Goal: Task Accomplishment & Management: Manage account settings

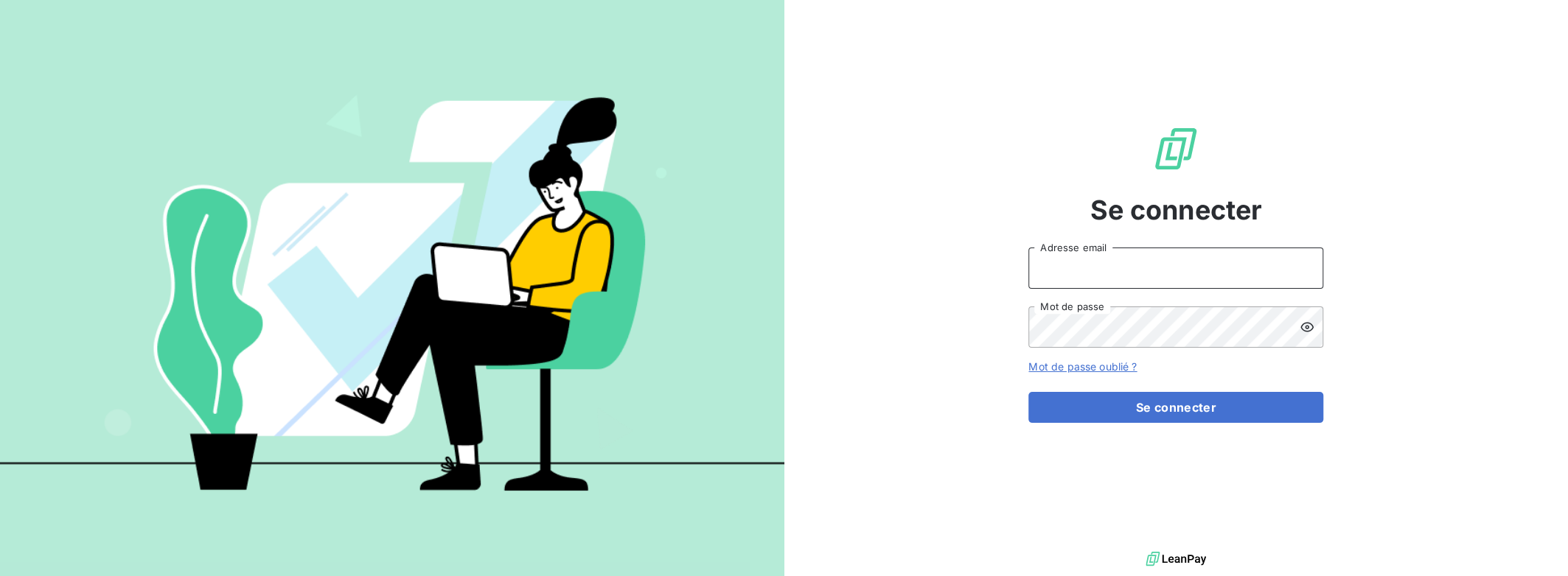
type input "[PERSON_NAME][EMAIL_ADDRESS][DOMAIN_NAME]"
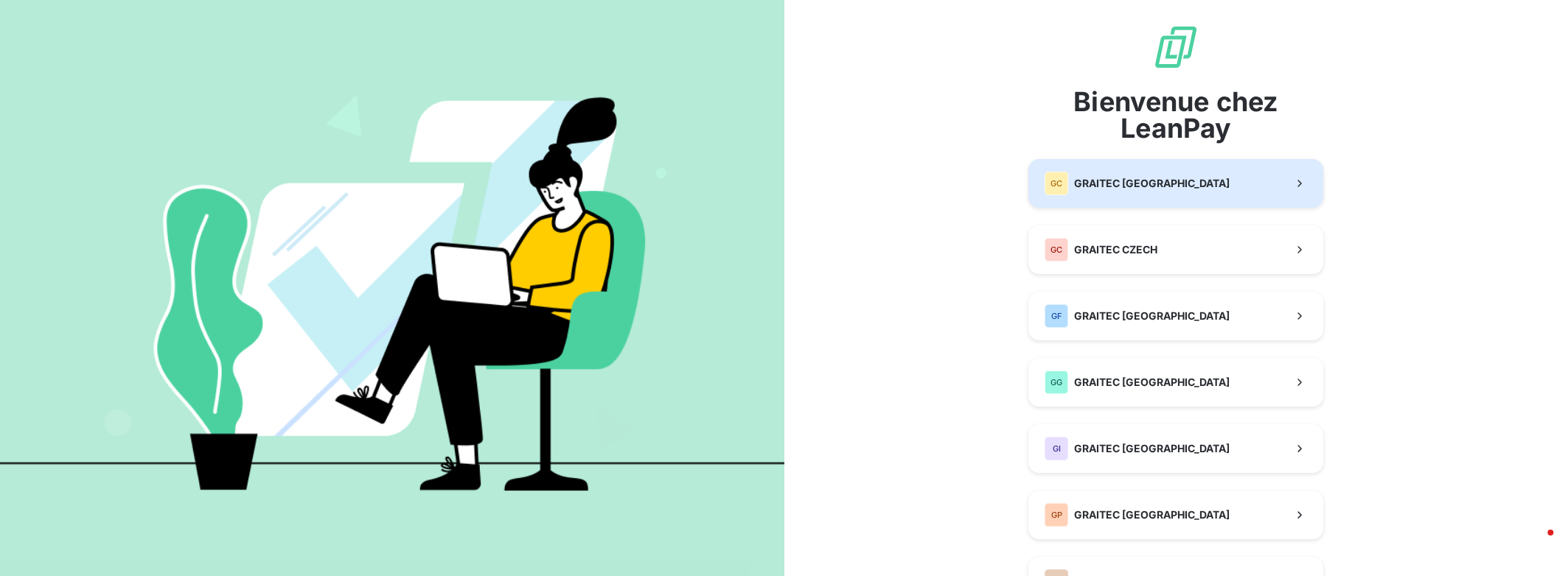
click at [1144, 180] on span "GRAITEC [GEOGRAPHIC_DATA]" at bounding box center [1152, 183] width 156 height 15
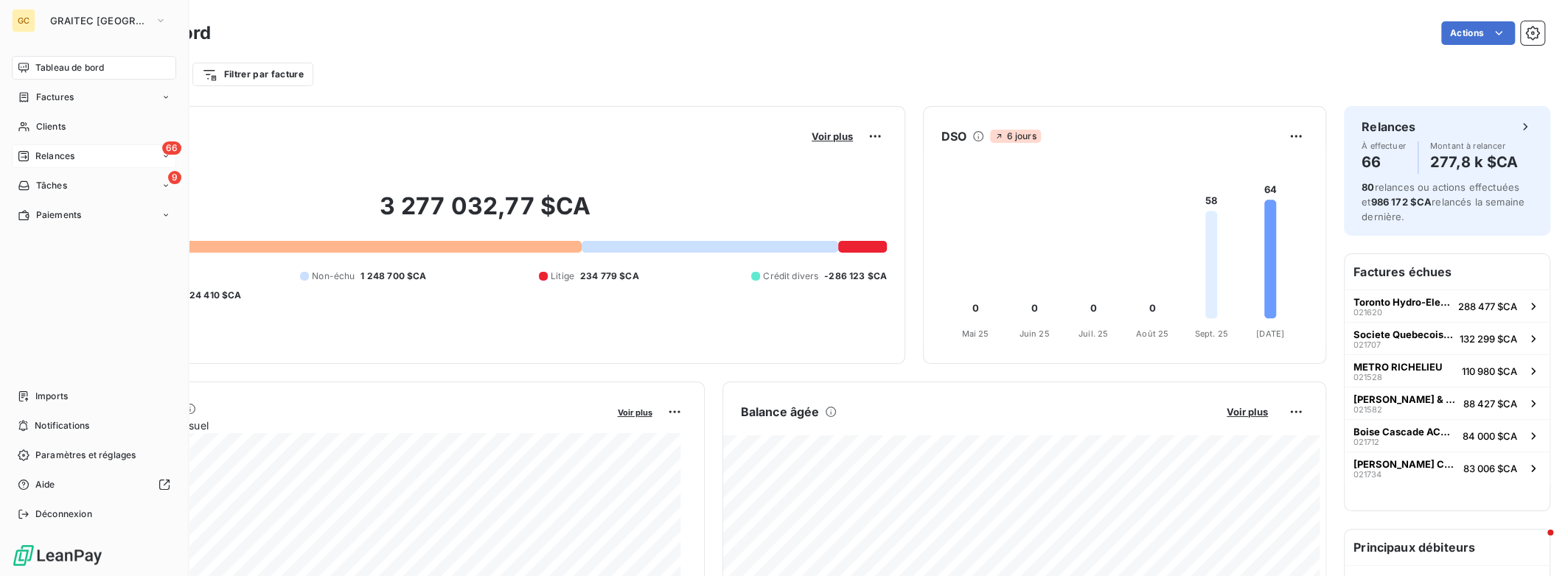
click at [72, 151] on span "Relances" at bounding box center [55, 156] width 39 height 13
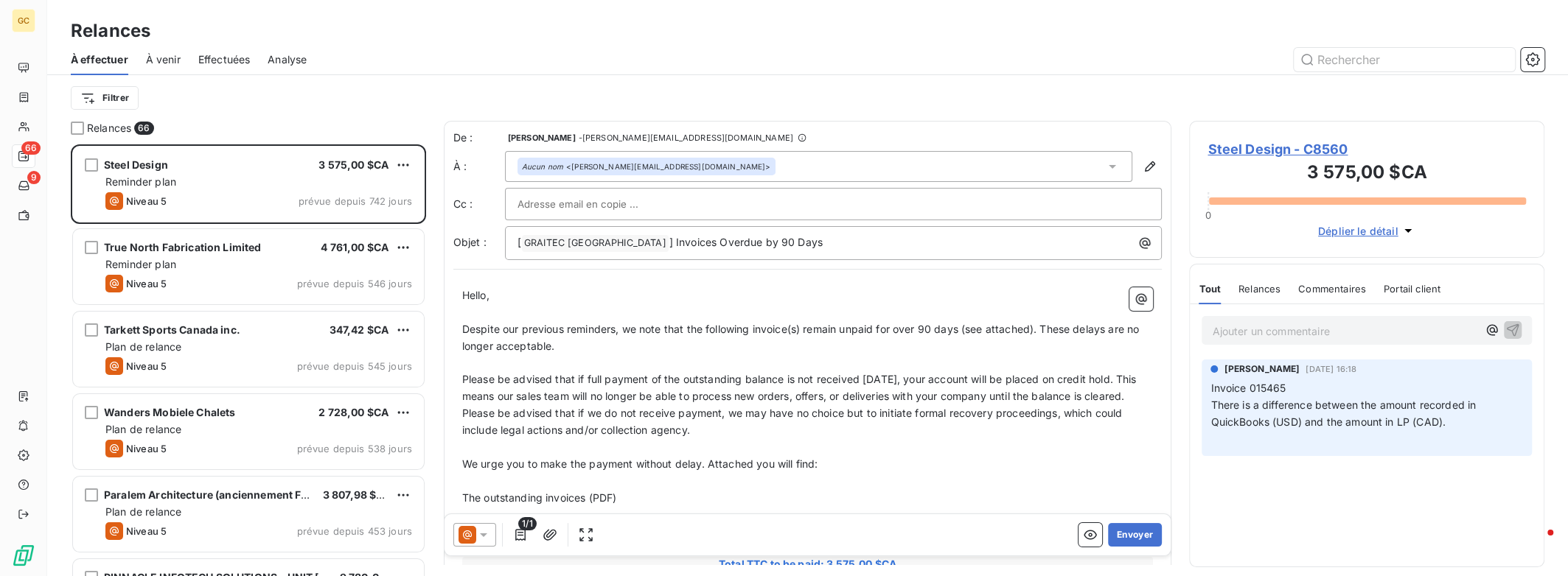
scroll to position [420, 344]
click at [229, 60] on span "Effectuées" at bounding box center [224, 59] width 52 height 15
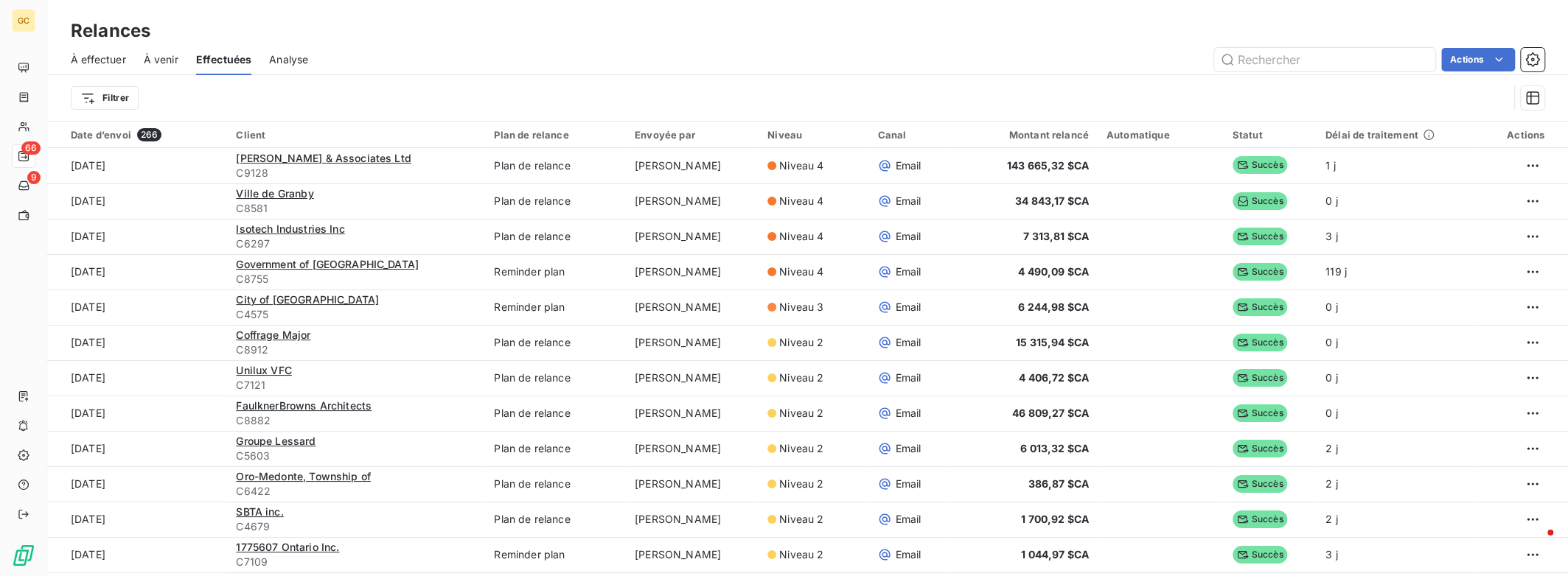
click at [100, 60] on span "À effectuer" at bounding box center [99, 59] width 55 height 15
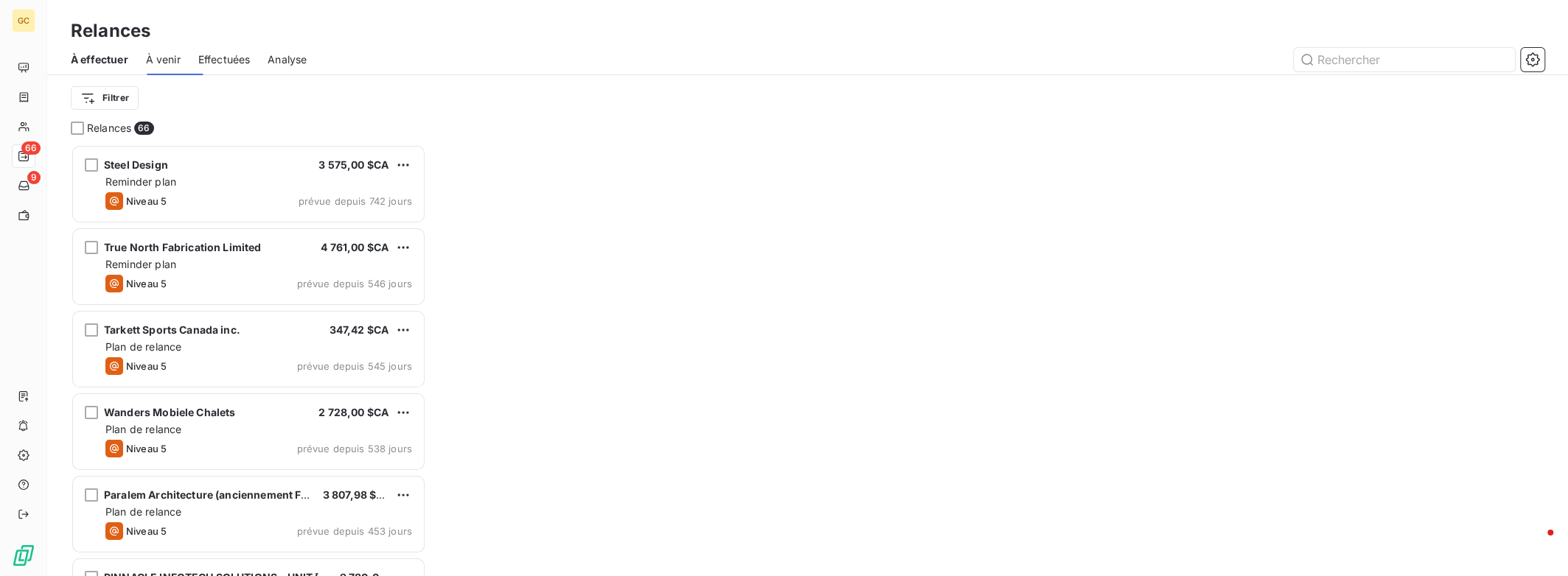
scroll to position [420, 344]
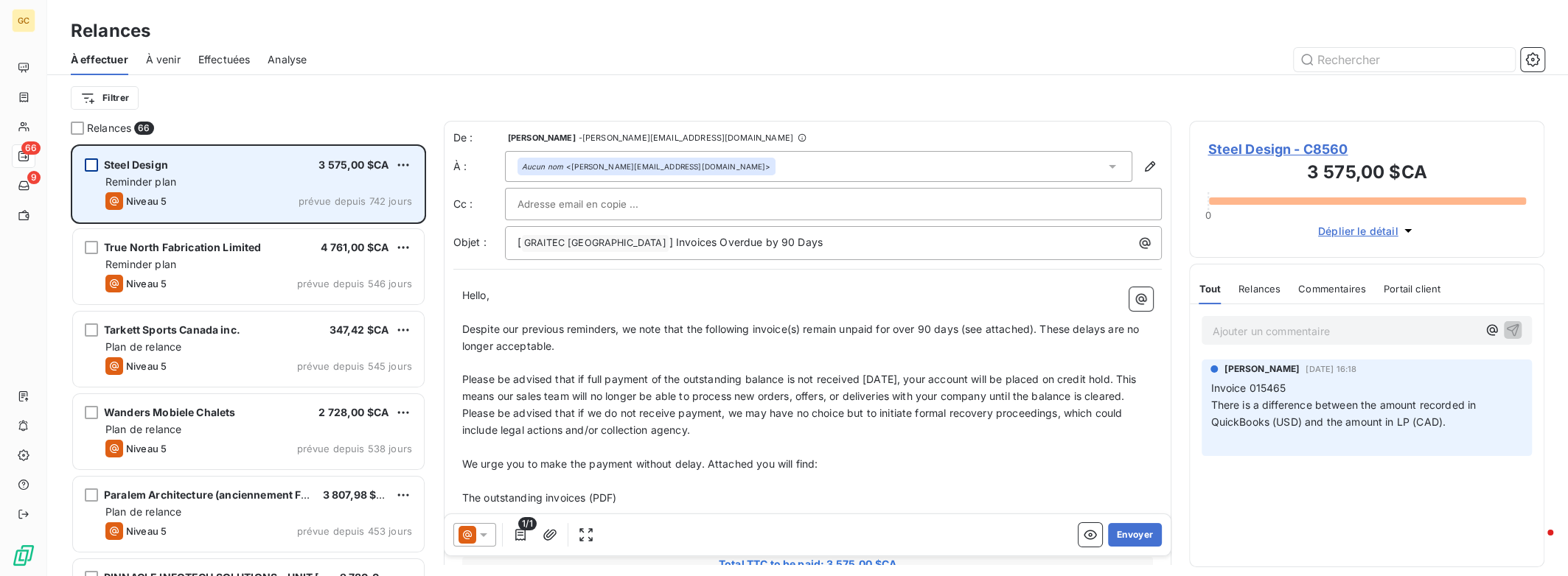
click at [87, 165] on div "grid" at bounding box center [91, 164] width 13 height 13
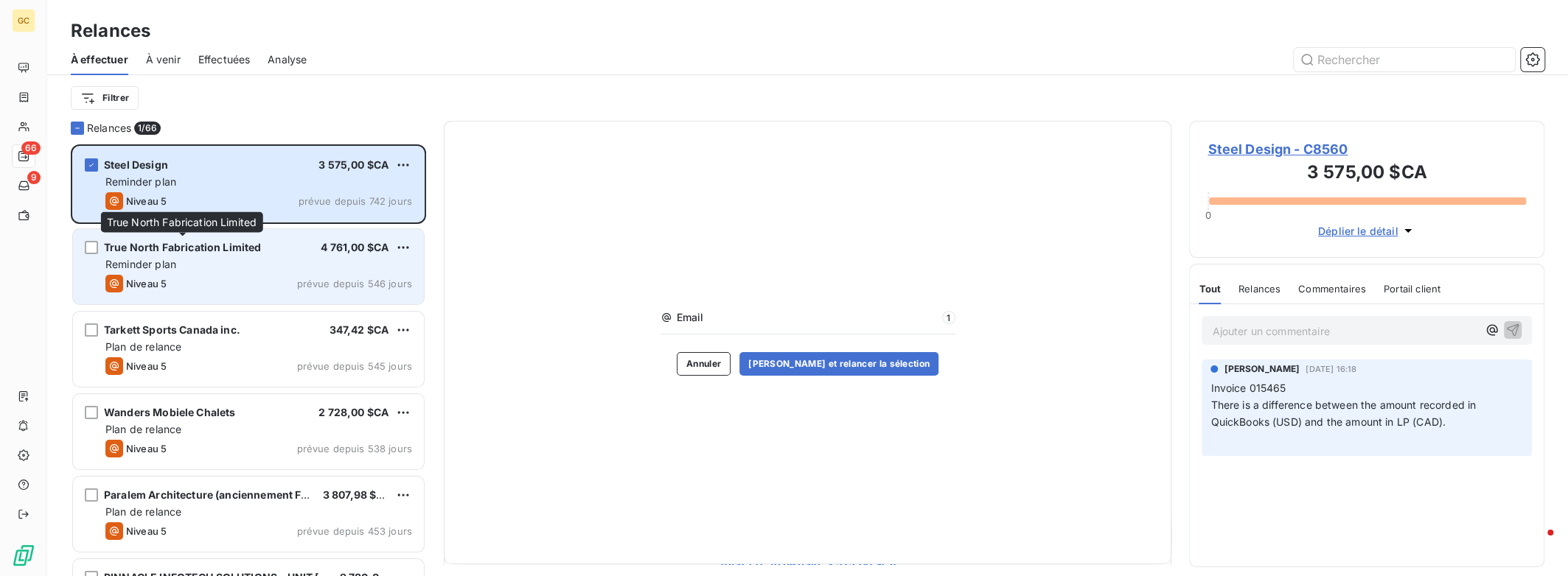
click at [119, 247] on span "True North Fabrication Limited" at bounding box center [183, 247] width 157 height 12
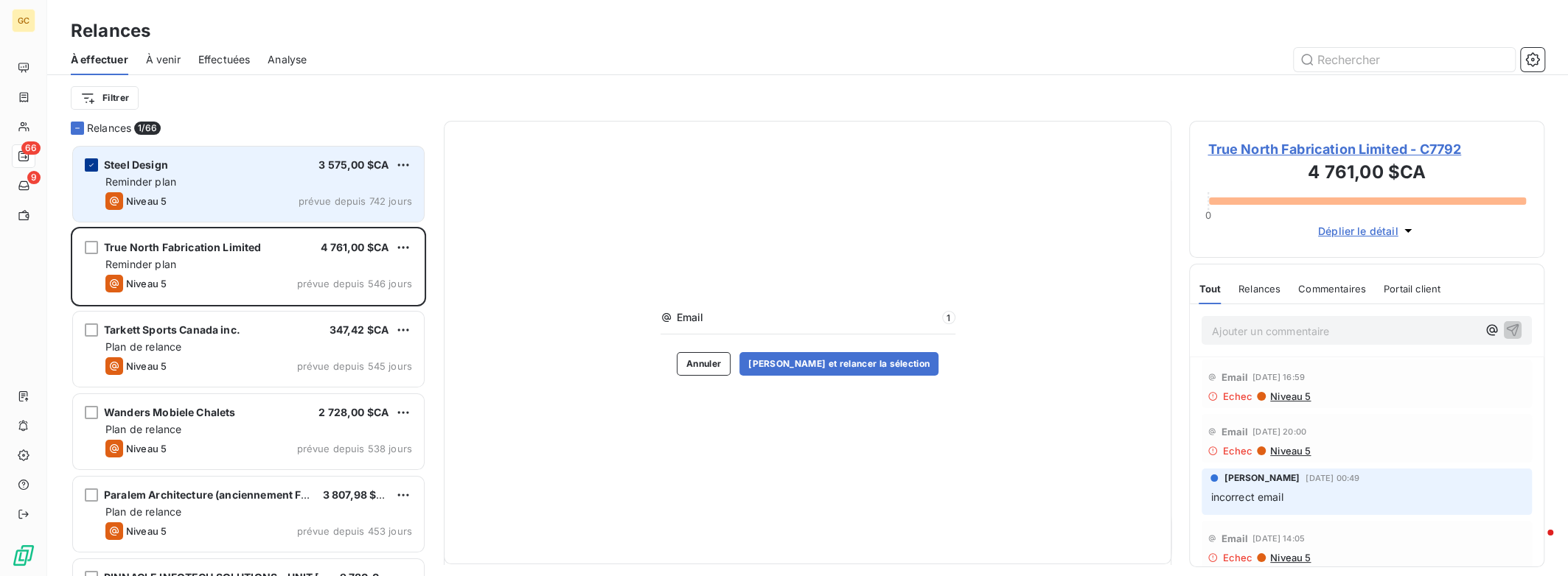
click at [93, 165] on icon "grid" at bounding box center [92, 165] width 9 height 9
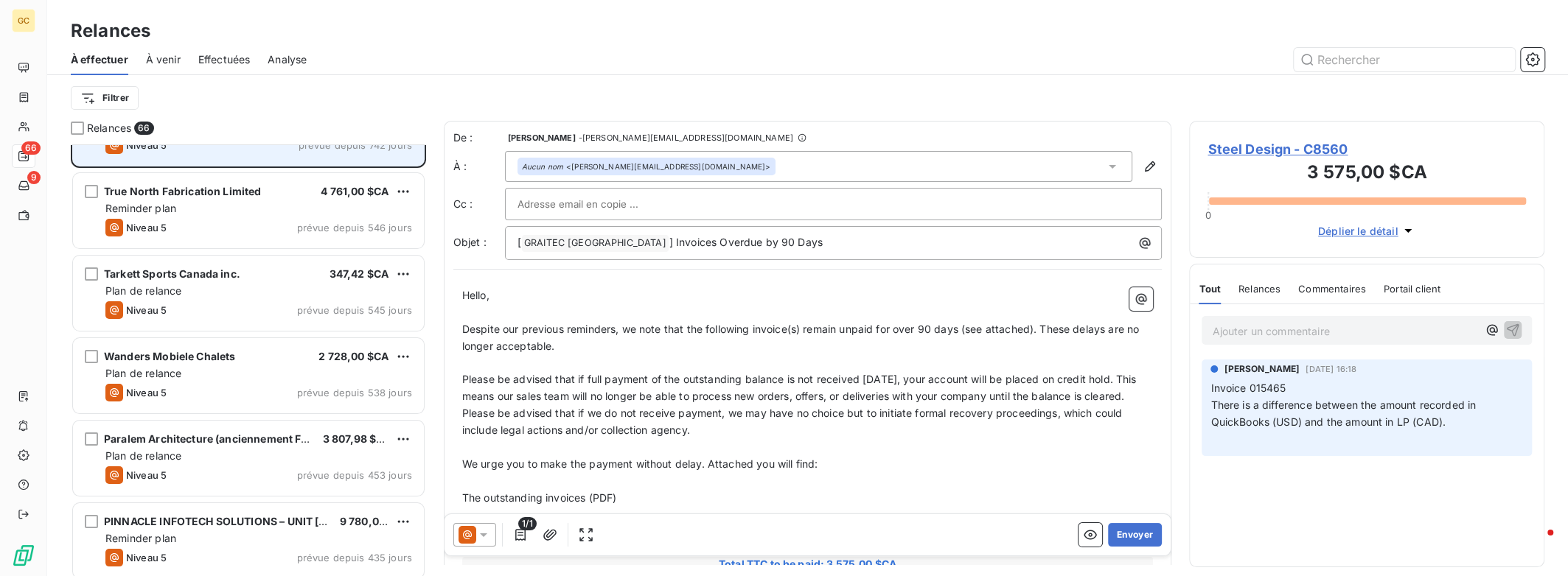
scroll to position [59, 0]
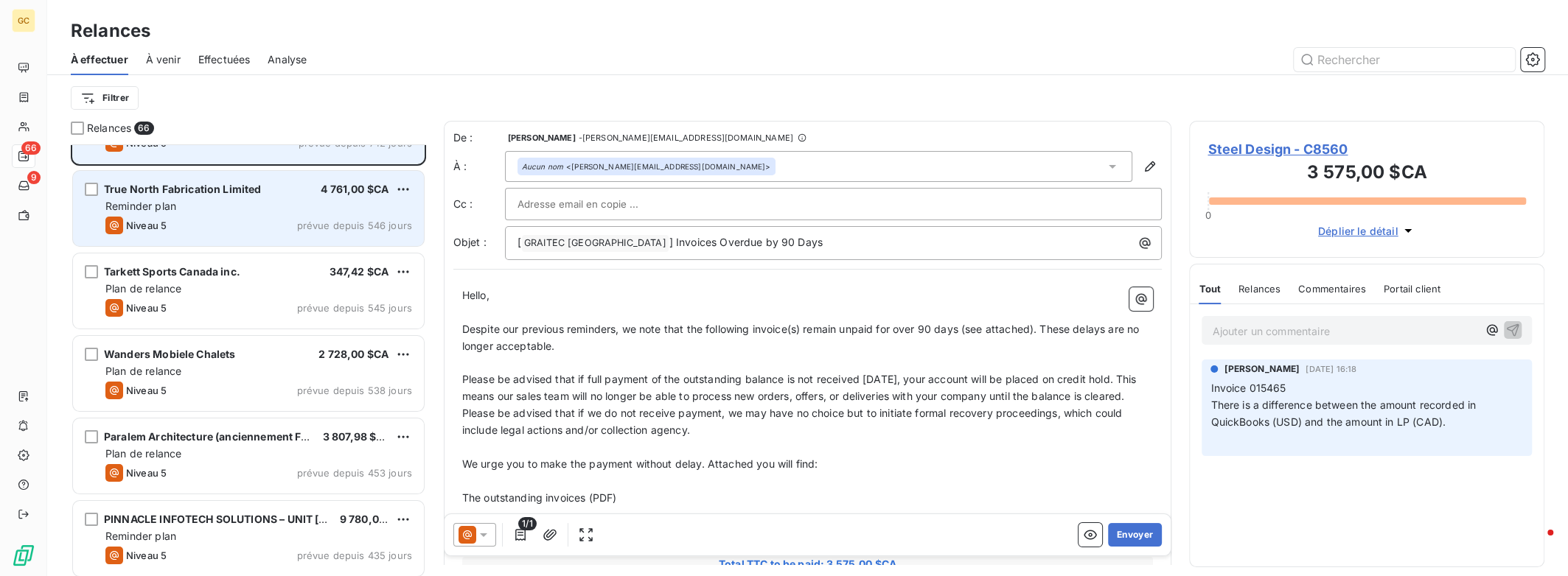
click at [384, 193] on span "4 761,00 $CA" at bounding box center [355, 189] width 67 height 12
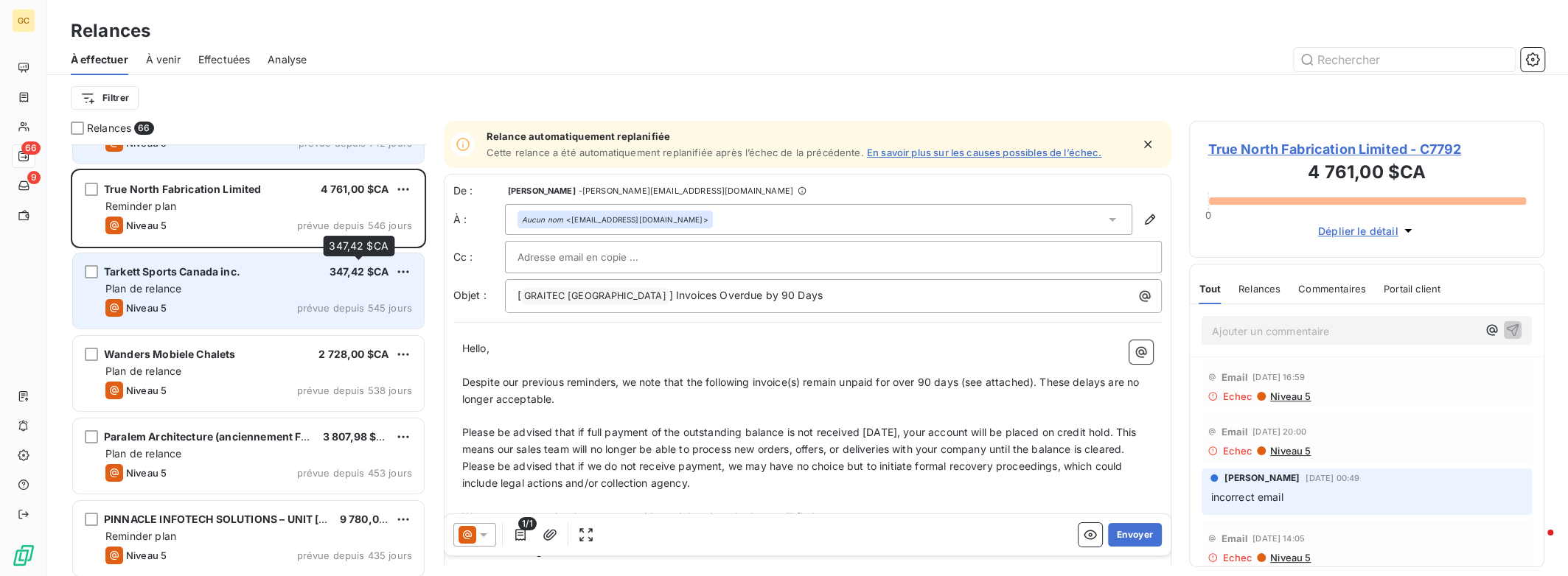
click at [383, 266] on span "347,42 $CA" at bounding box center [359, 272] width 60 height 12
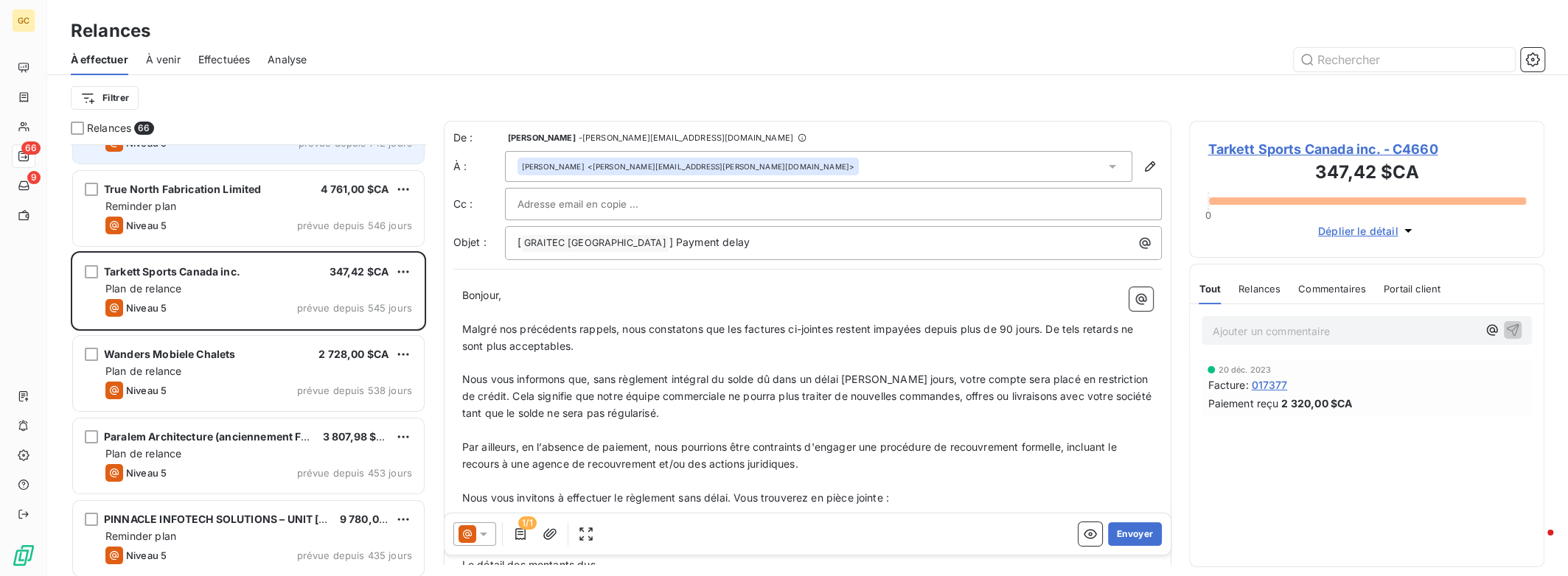
click at [376, 334] on div "Wanders Mobiele Chalets 2 728,00 $CA Plan de relance Niveau 5 prévue depuis 538…" at bounding box center [248, 374] width 356 height 82
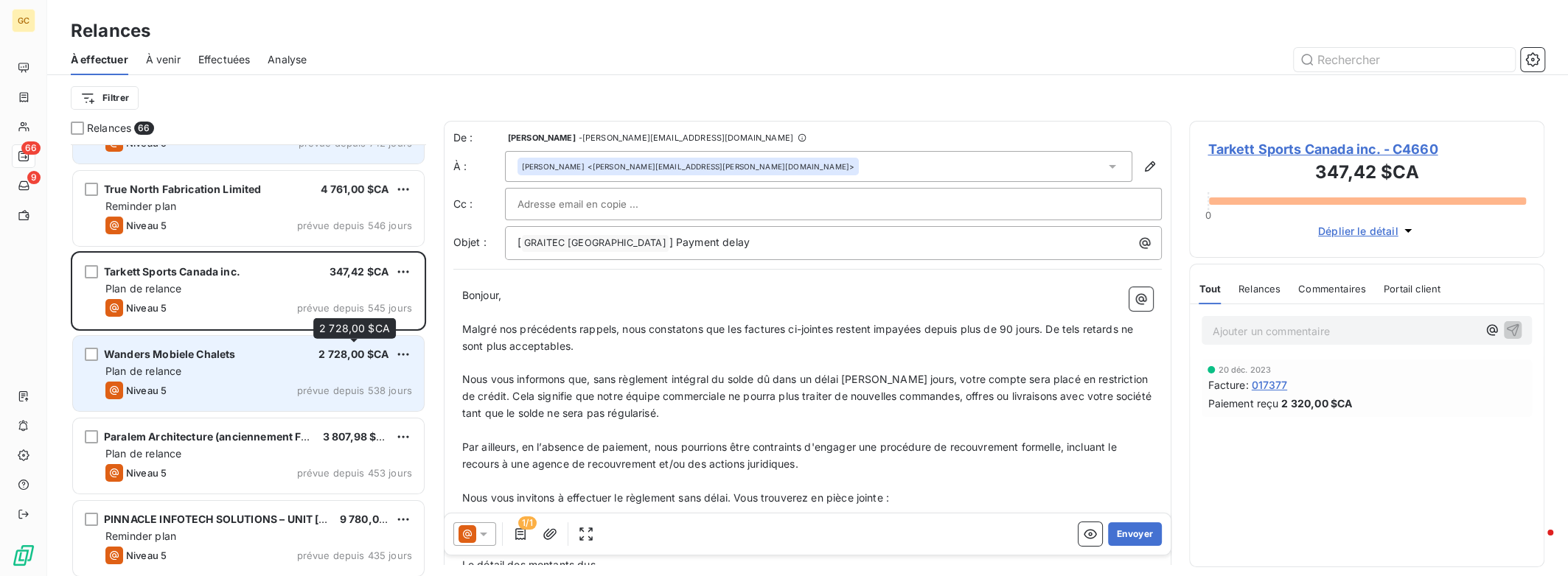
click at [370, 355] on span "2 728,00 $CA" at bounding box center [353, 354] width 70 height 12
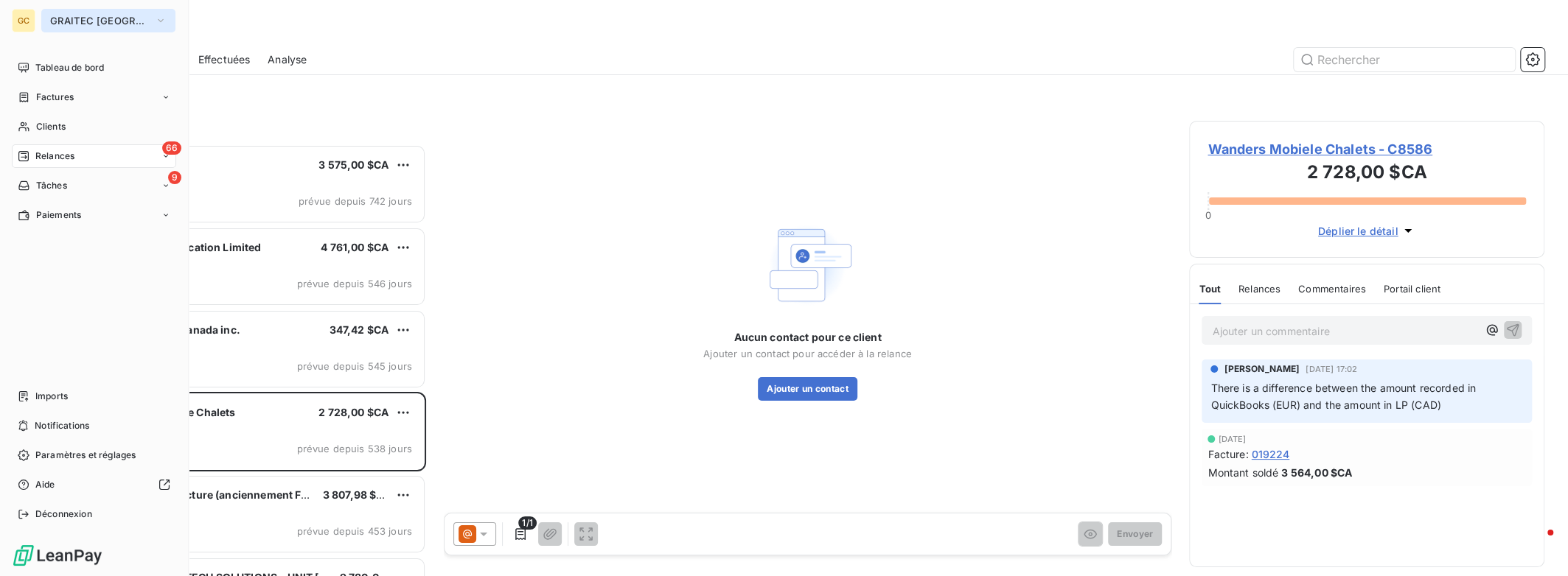
click at [74, 19] on span "GRAITEC [GEOGRAPHIC_DATA]" at bounding box center [100, 21] width 99 height 12
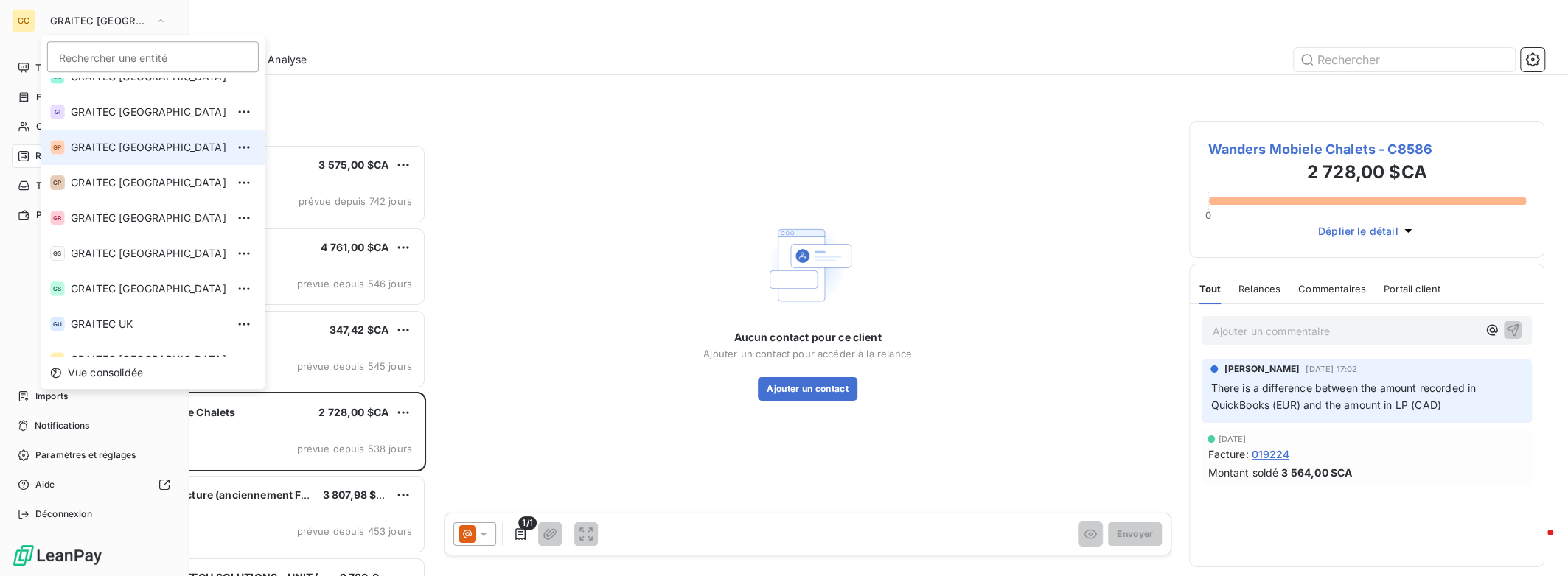
scroll to position [146, 0]
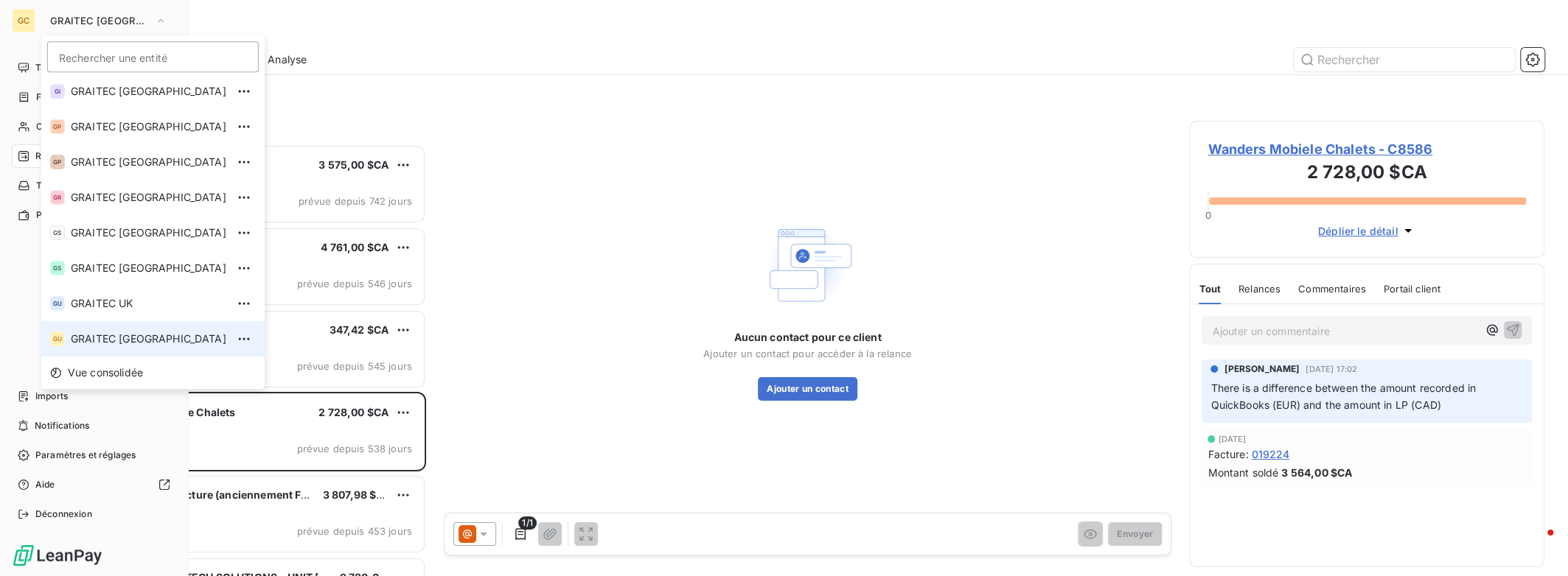
click at [82, 331] on span "GRAITEC [GEOGRAPHIC_DATA]" at bounding box center [149, 338] width 156 height 15
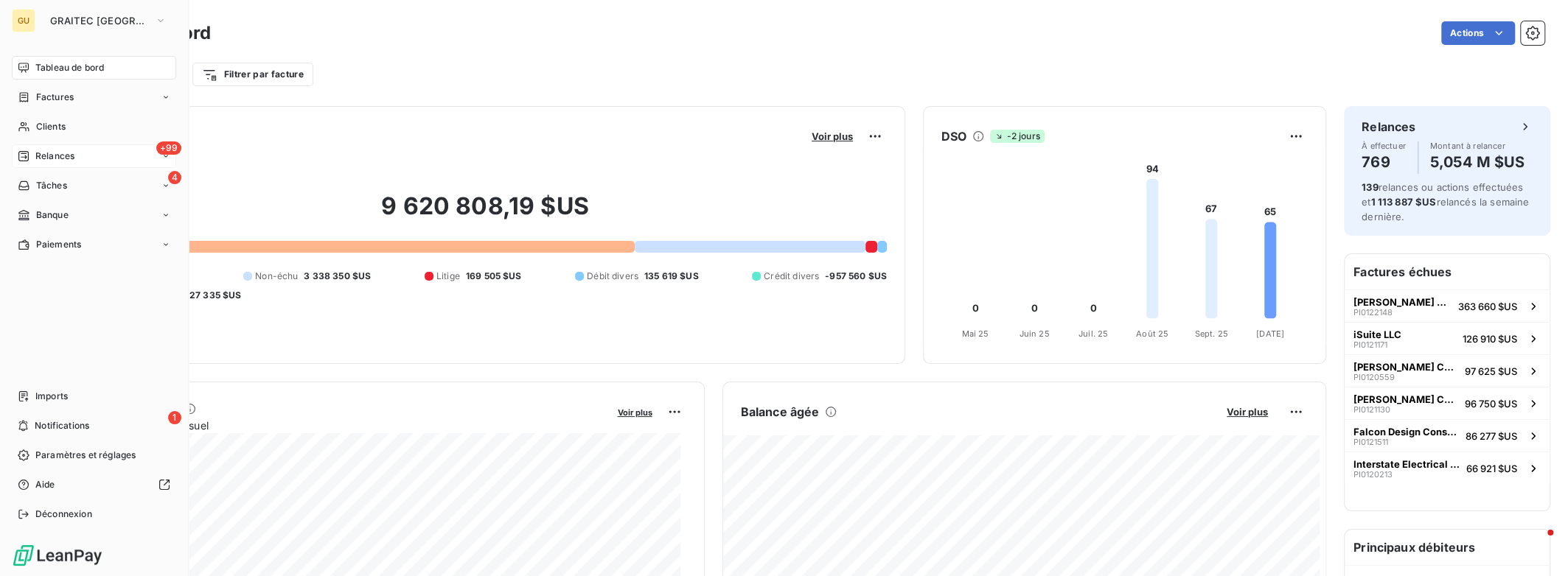
click at [56, 156] on span "Relances" at bounding box center [55, 156] width 39 height 13
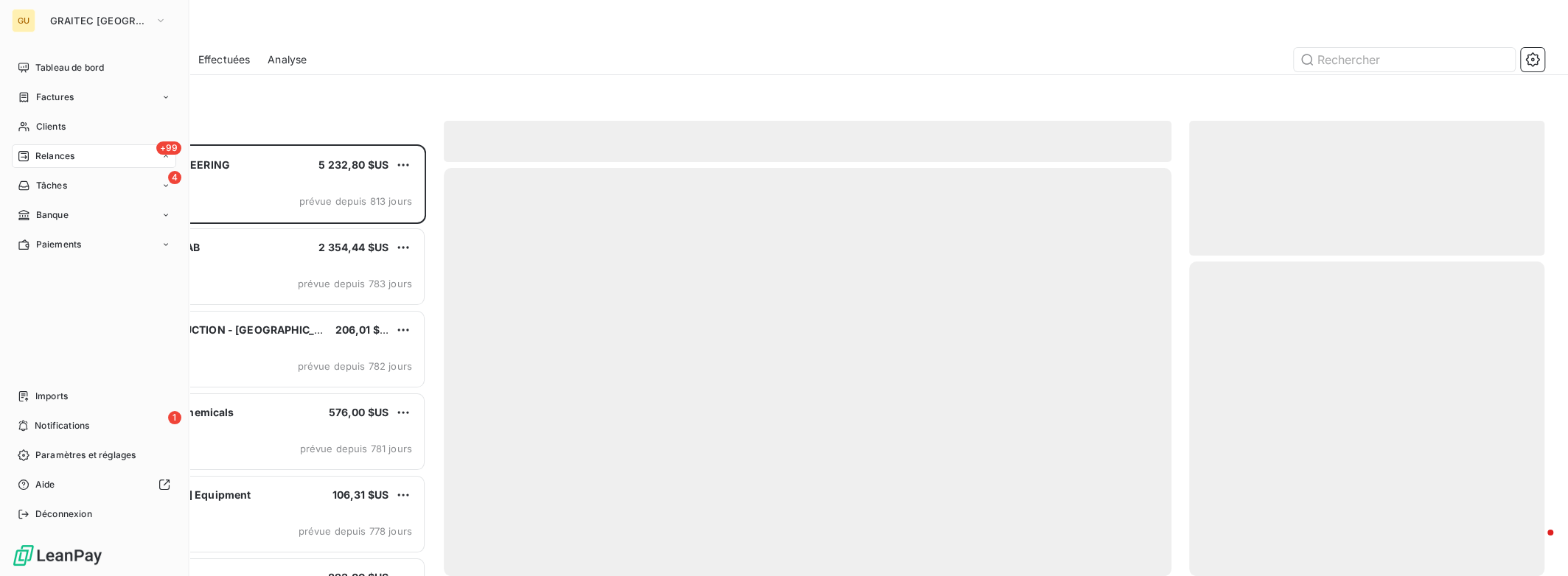
scroll to position [420, 344]
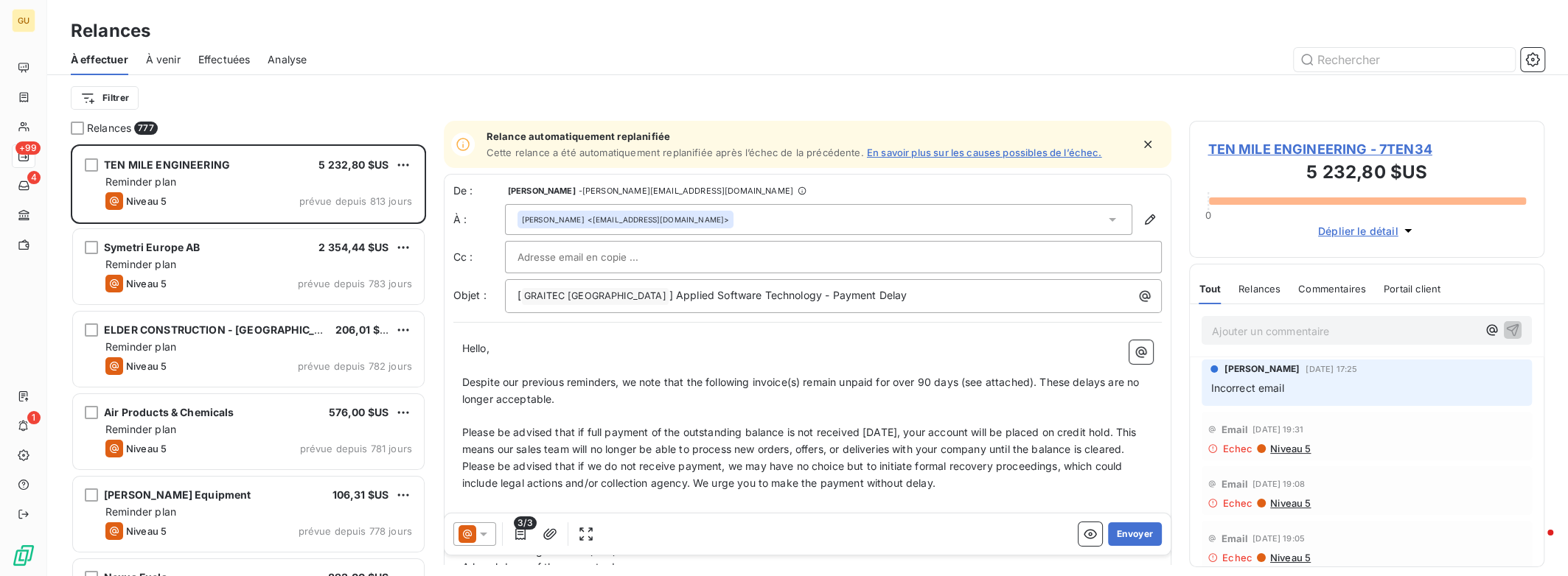
click at [241, 63] on span "Effectuées" at bounding box center [224, 59] width 52 height 15
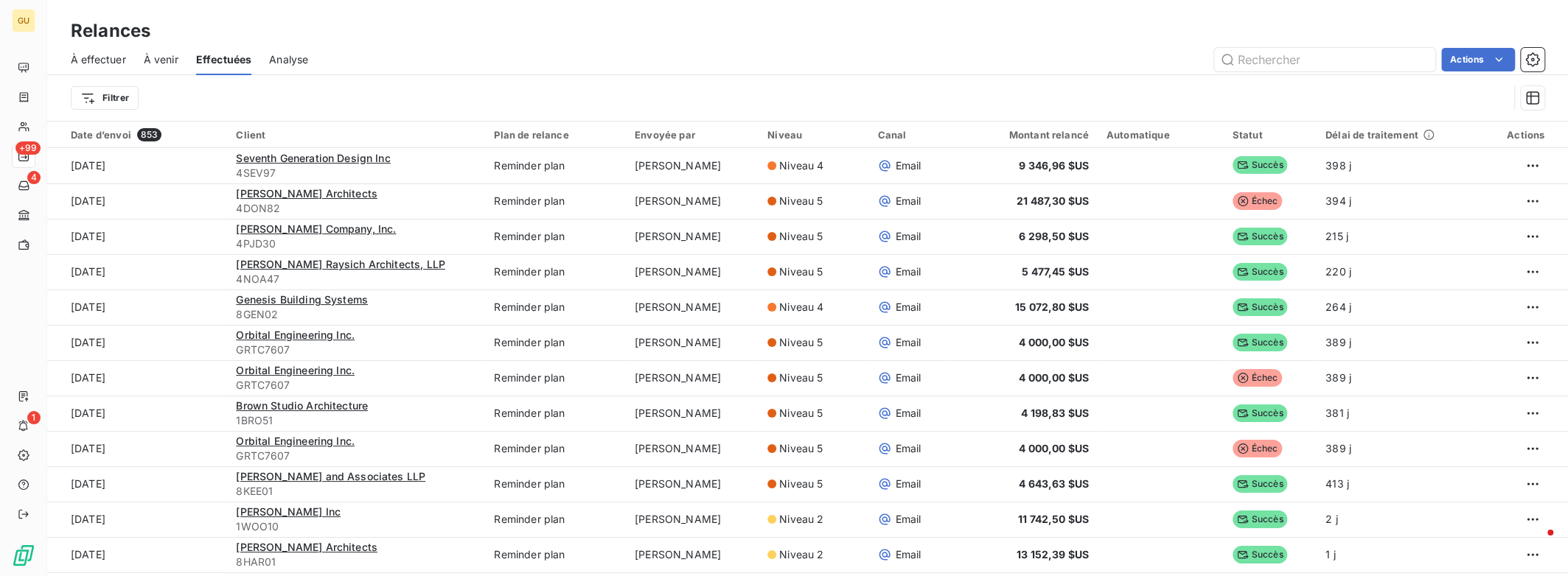
click at [99, 65] on span "À effectuer" at bounding box center [99, 59] width 55 height 15
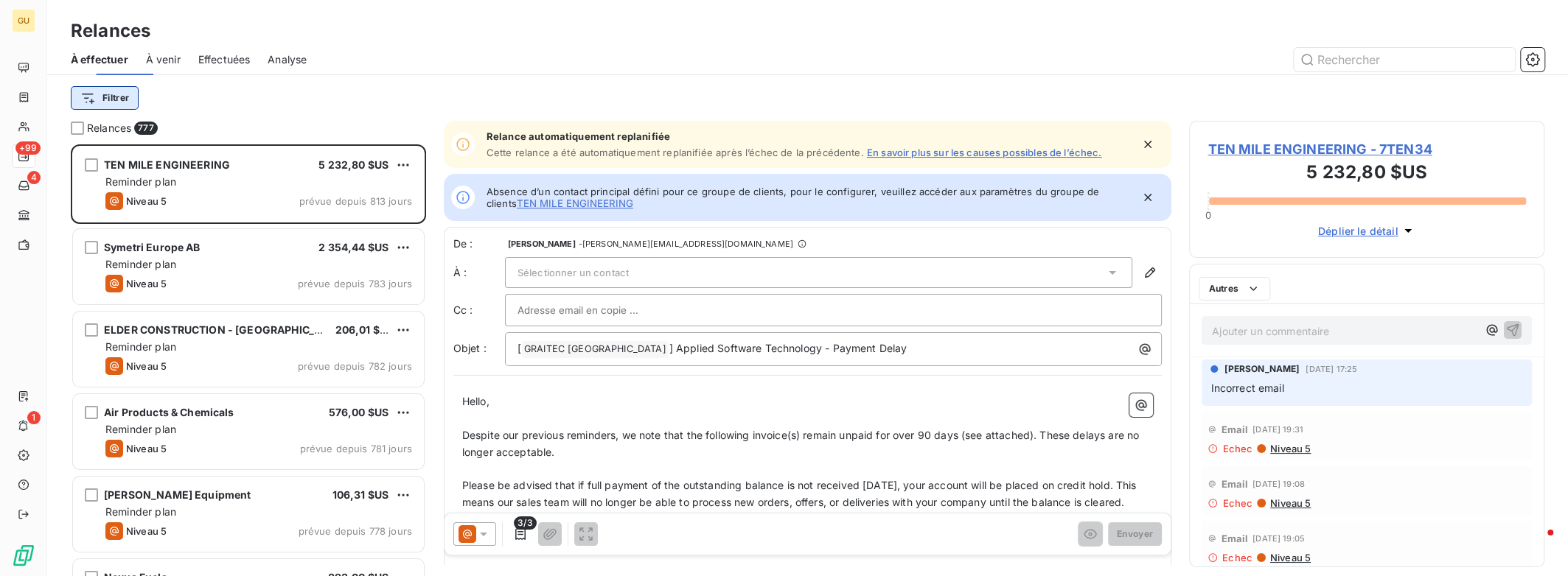
scroll to position [420, 344]
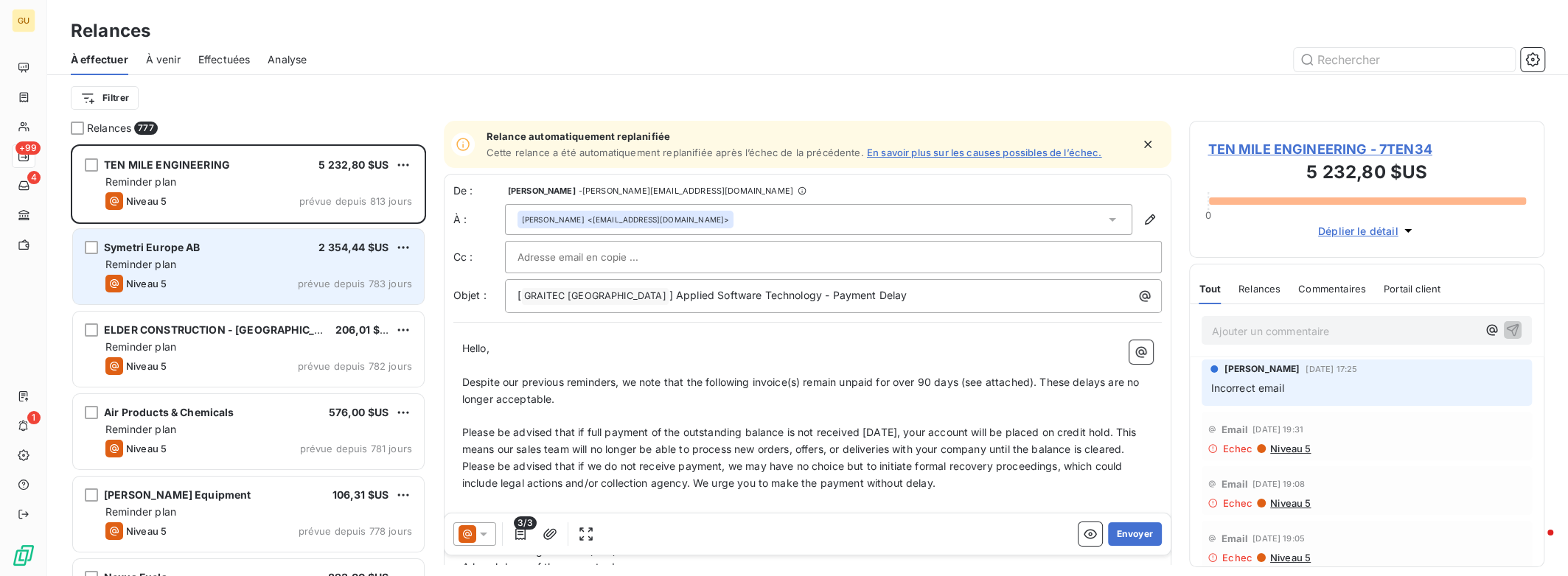
click at [170, 248] on span "Symetri Europe AB" at bounding box center [152, 247] width 97 height 12
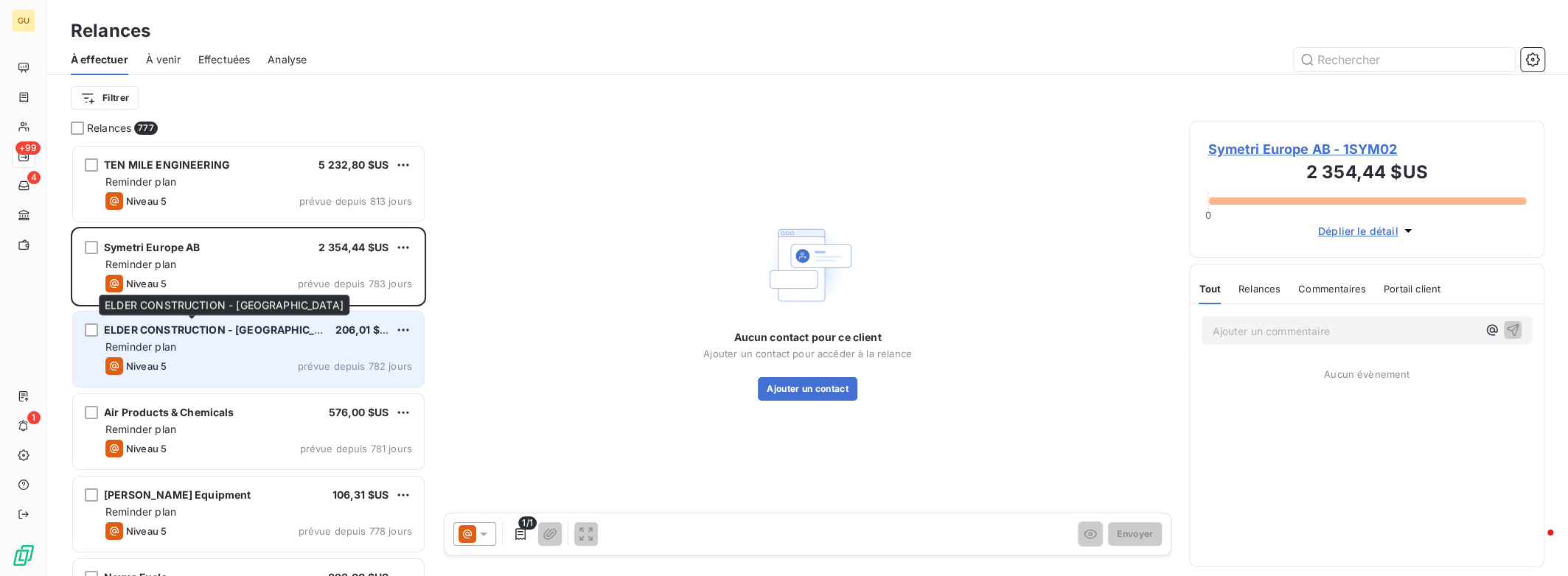
click at [185, 334] on span "ELDER CONSTRUCTION - [GEOGRAPHIC_DATA]" at bounding box center [224, 330] width 241 height 12
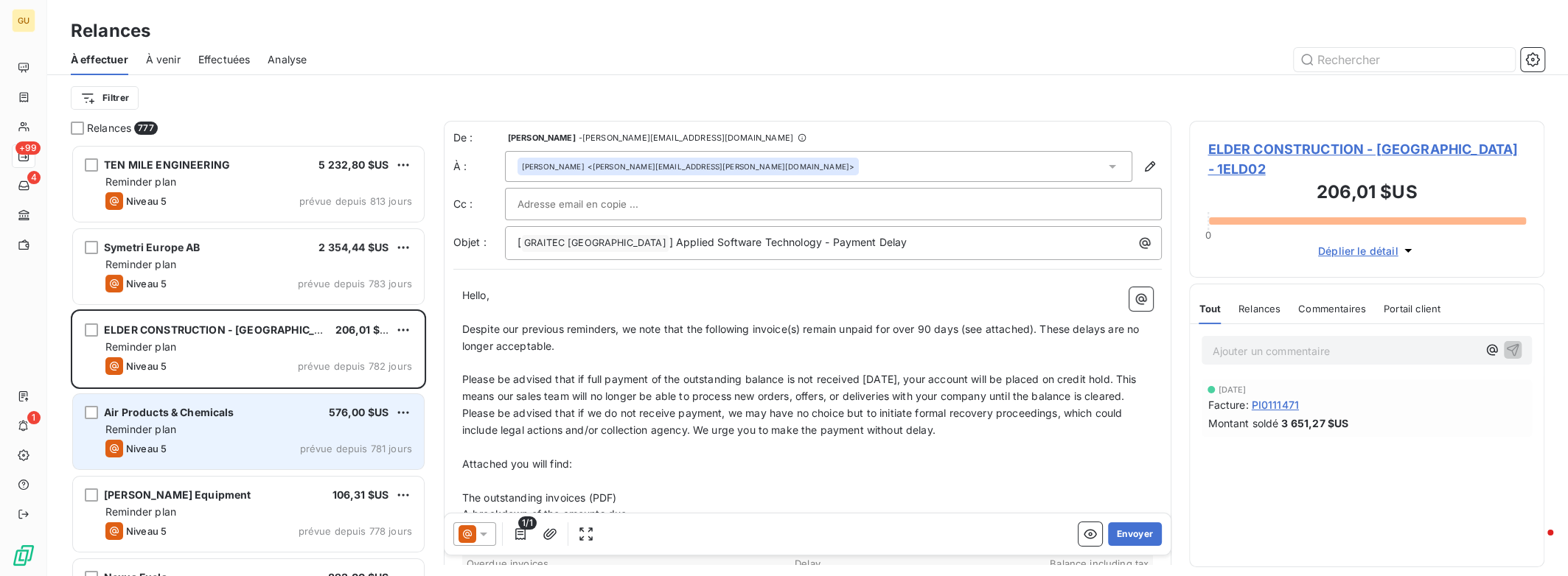
click at [192, 422] on div "Reminder plan" at bounding box center [259, 429] width 306 height 15
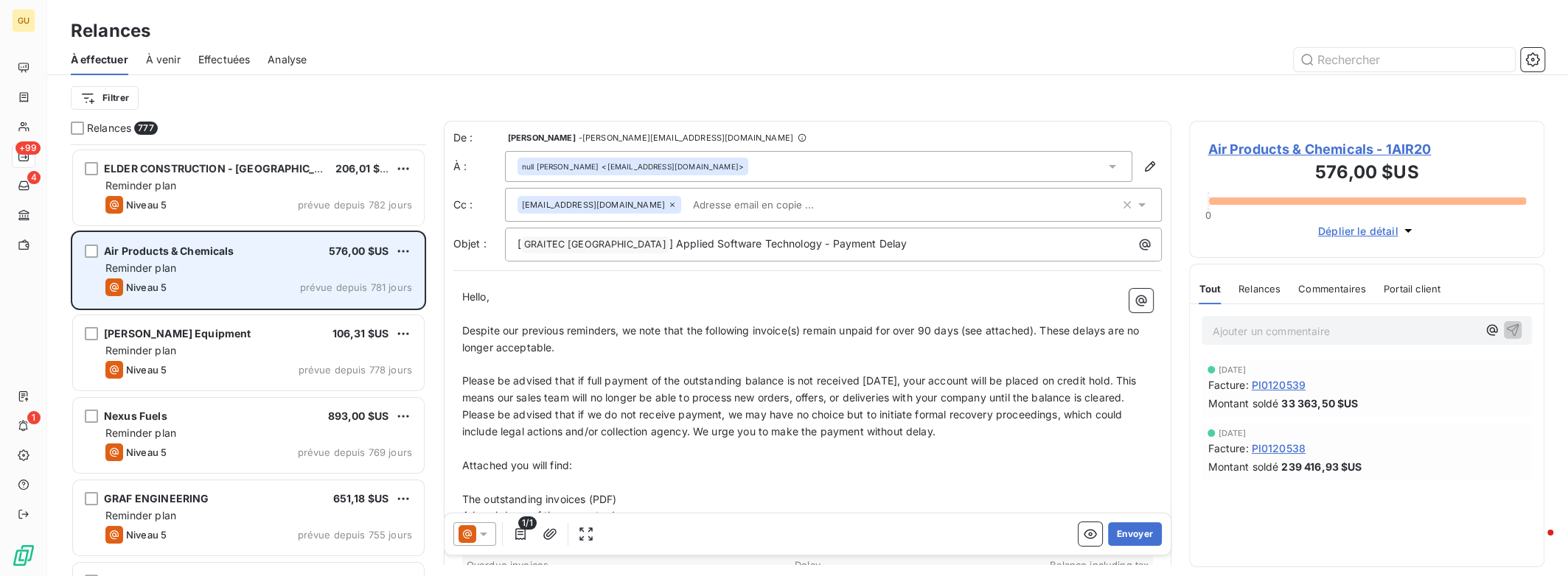
scroll to position [196, 0]
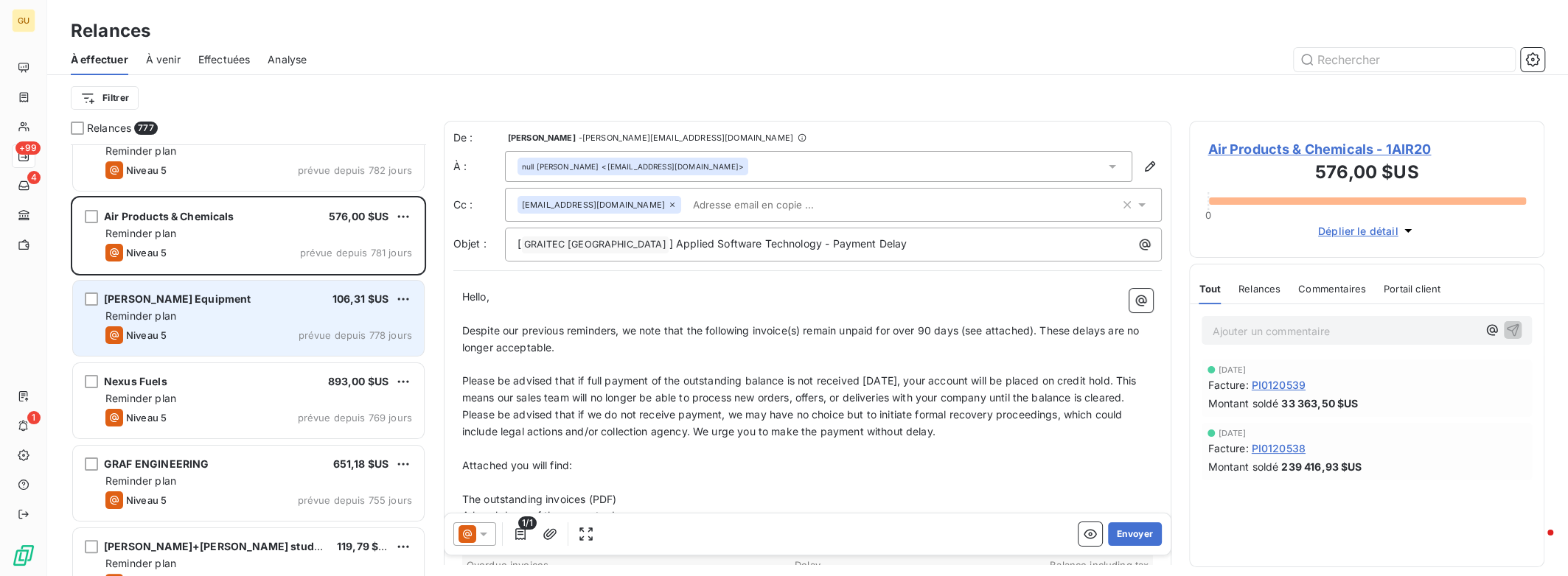
click at [222, 343] on div "[PERSON_NAME] Equipment 106,31 $US Reminder plan Niveau 5 prévue depuis 778 jou…" at bounding box center [247, 318] width 350 height 75
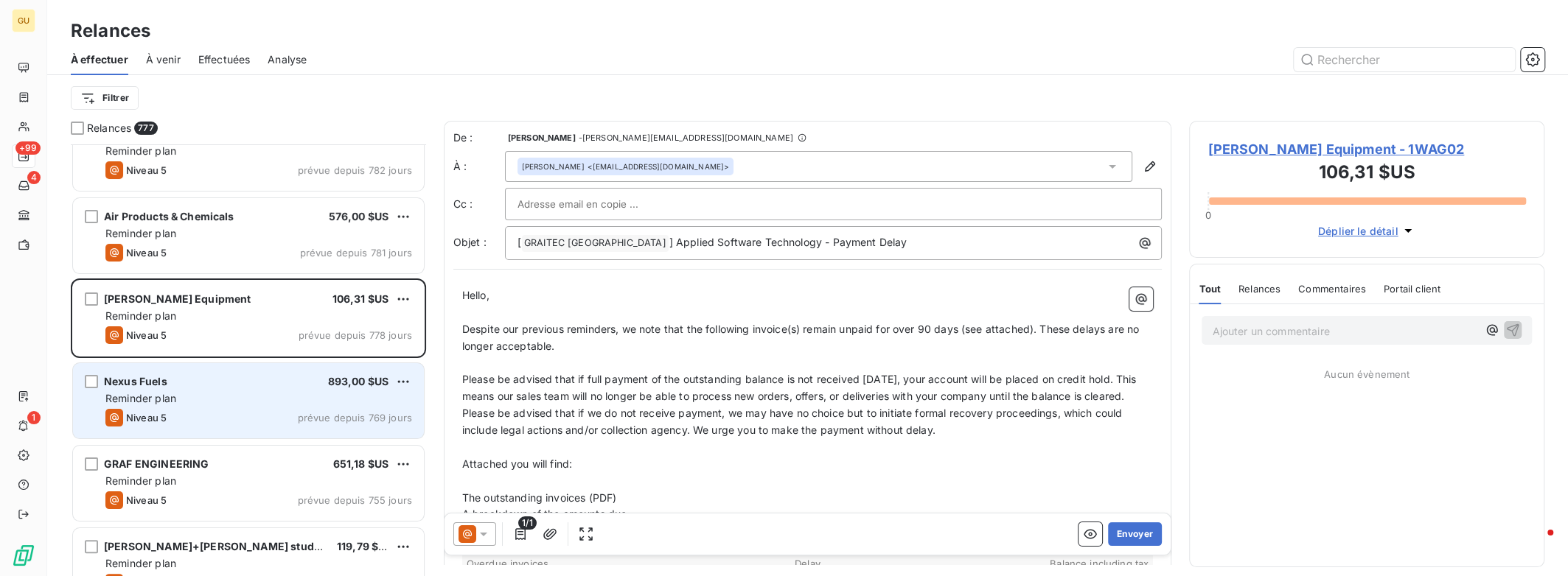
click at [215, 391] on div "Reminder plan" at bounding box center [259, 398] width 306 height 15
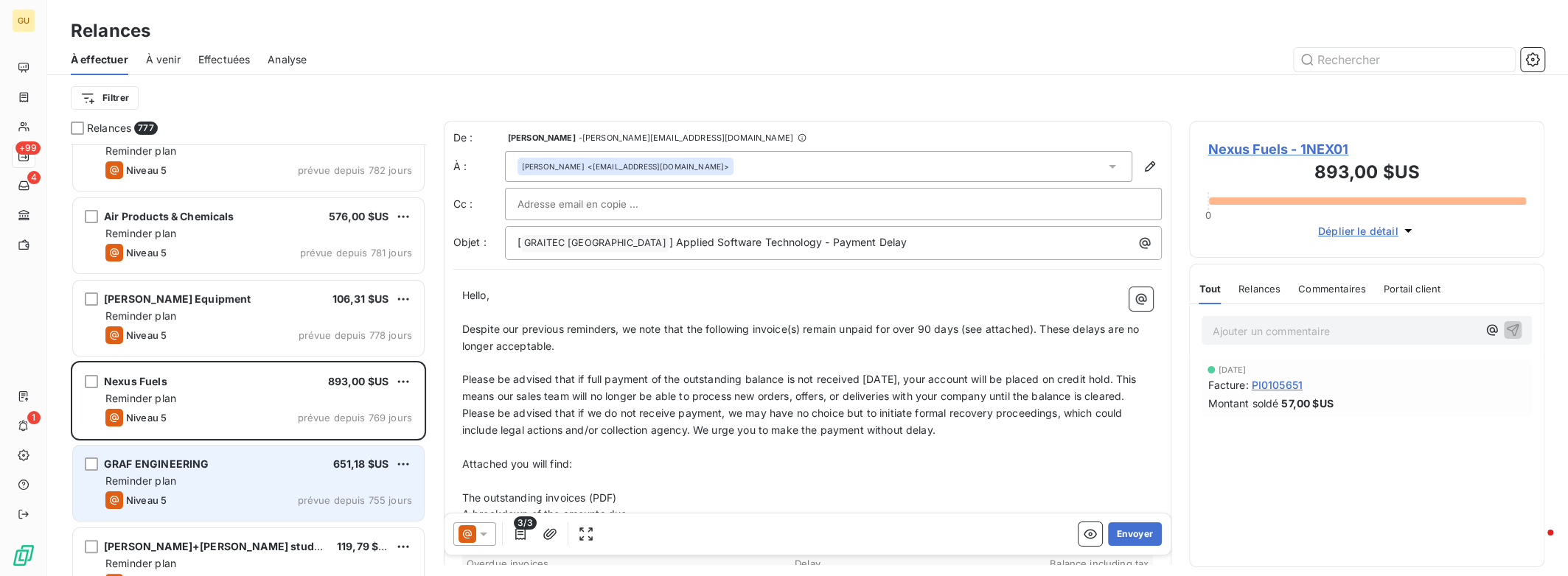
click at [202, 464] on span "GRAF ENGINEERING" at bounding box center [156, 464] width 105 height 12
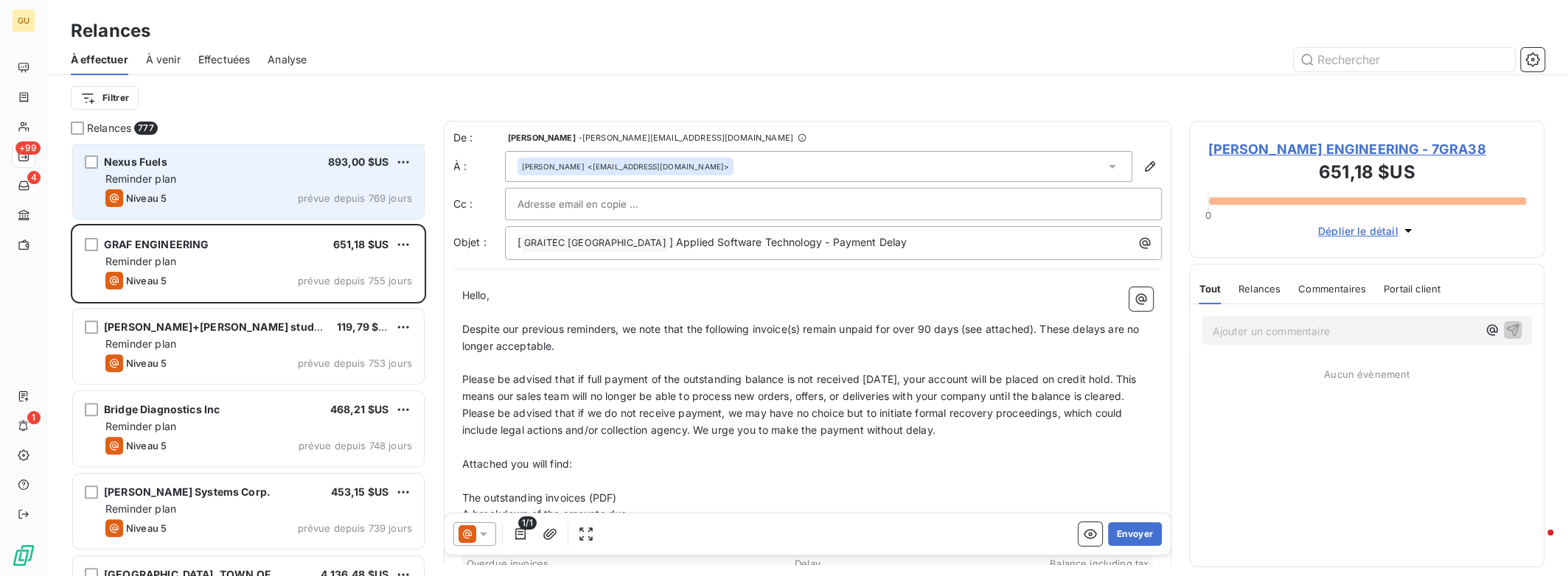
scroll to position [589, 0]
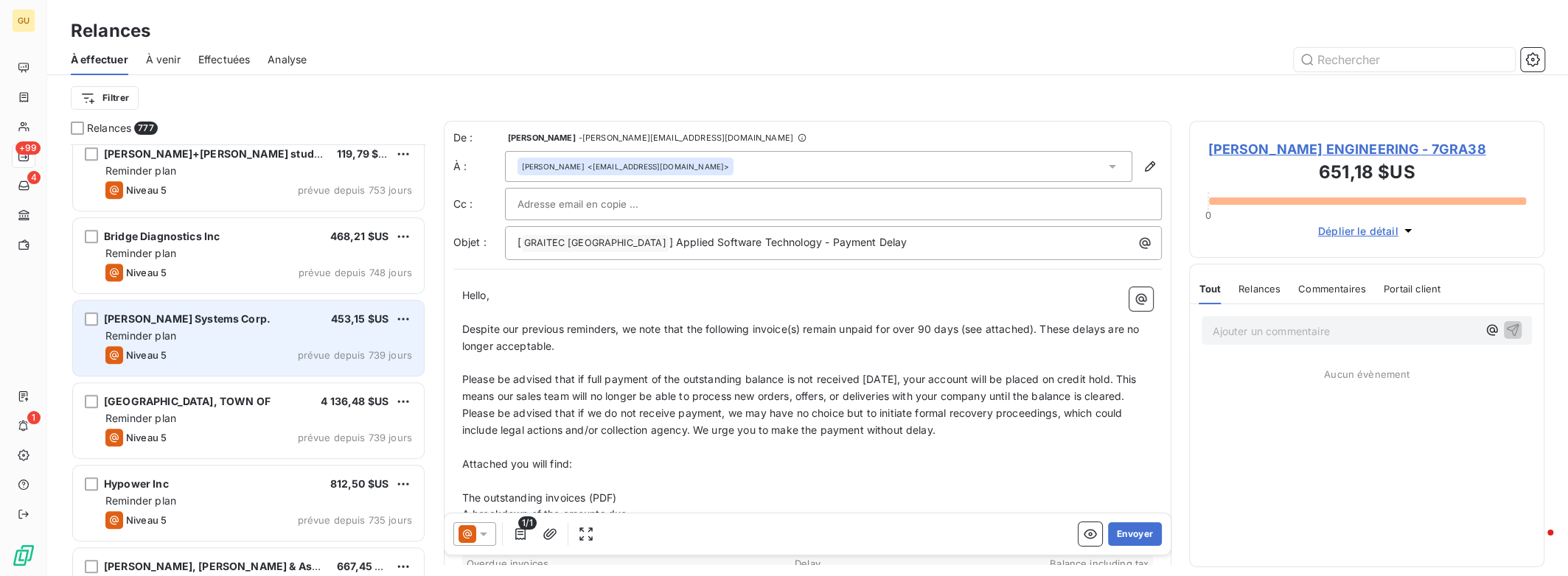
click at [221, 356] on div "Niveau 5 prévue depuis 739 jours" at bounding box center [259, 355] width 306 height 17
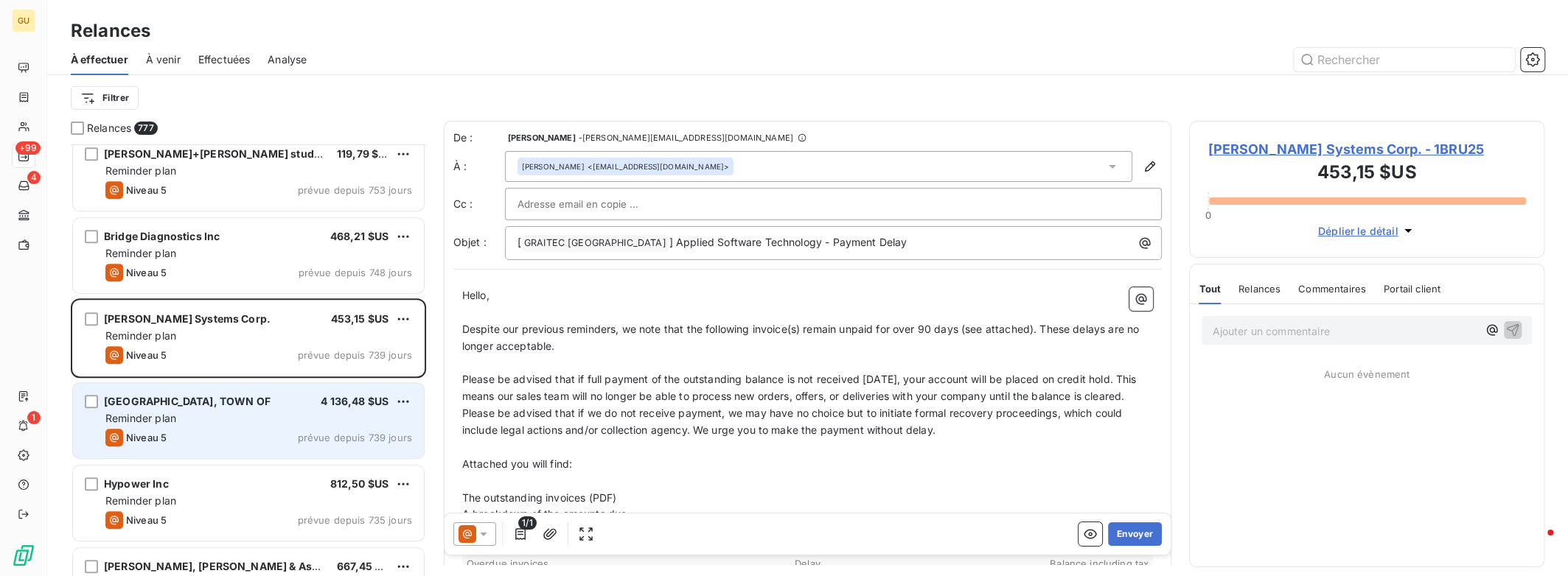
click at [210, 411] on div "Reminder plan" at bounding box center [259, 418] width 306 height 15
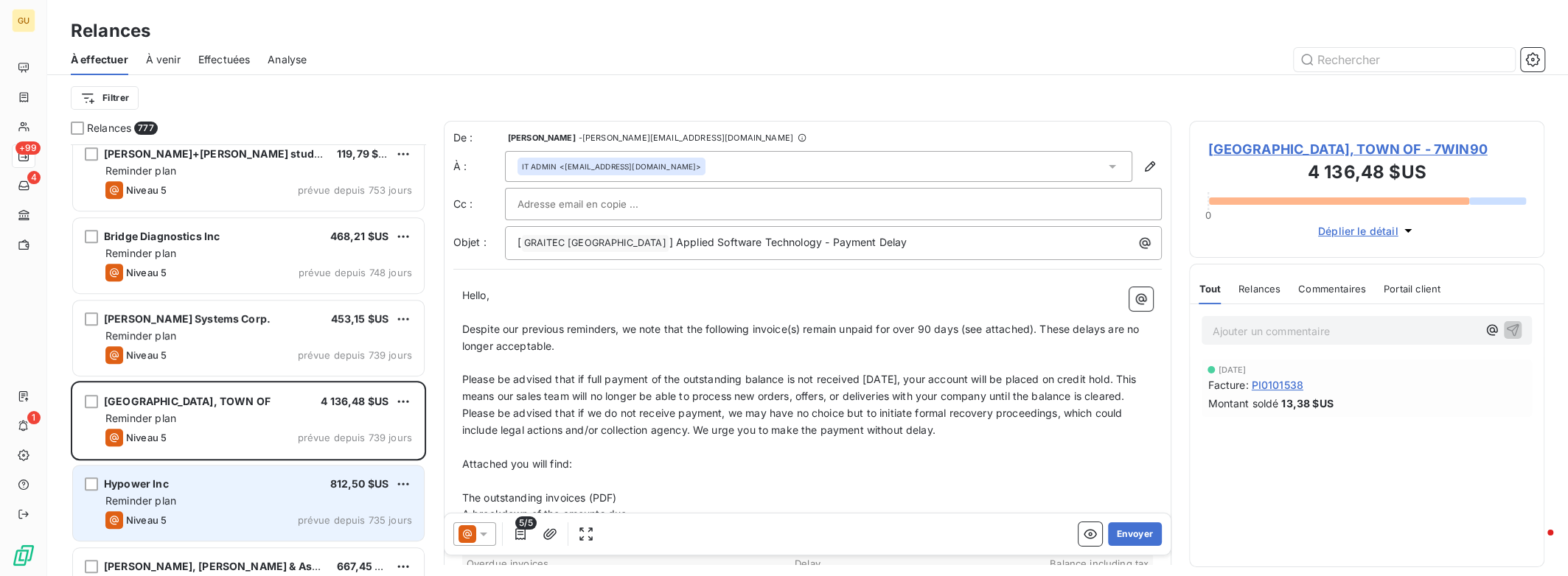
click at [188, 479] on div "Hypower Inc 812,50 $US" at bounding box center [259, 483] width 306 height 13
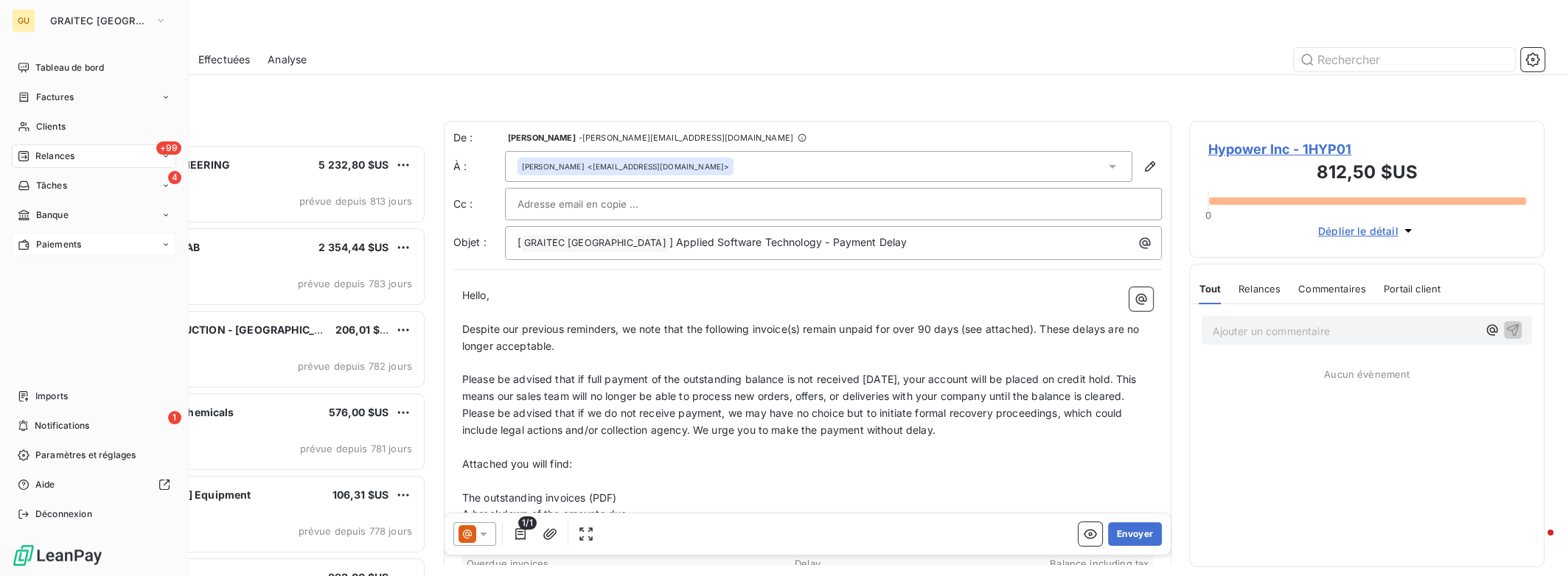
click at [52, 240] on span "Paiements" at bounding box center [59, 244] width 45 height 13
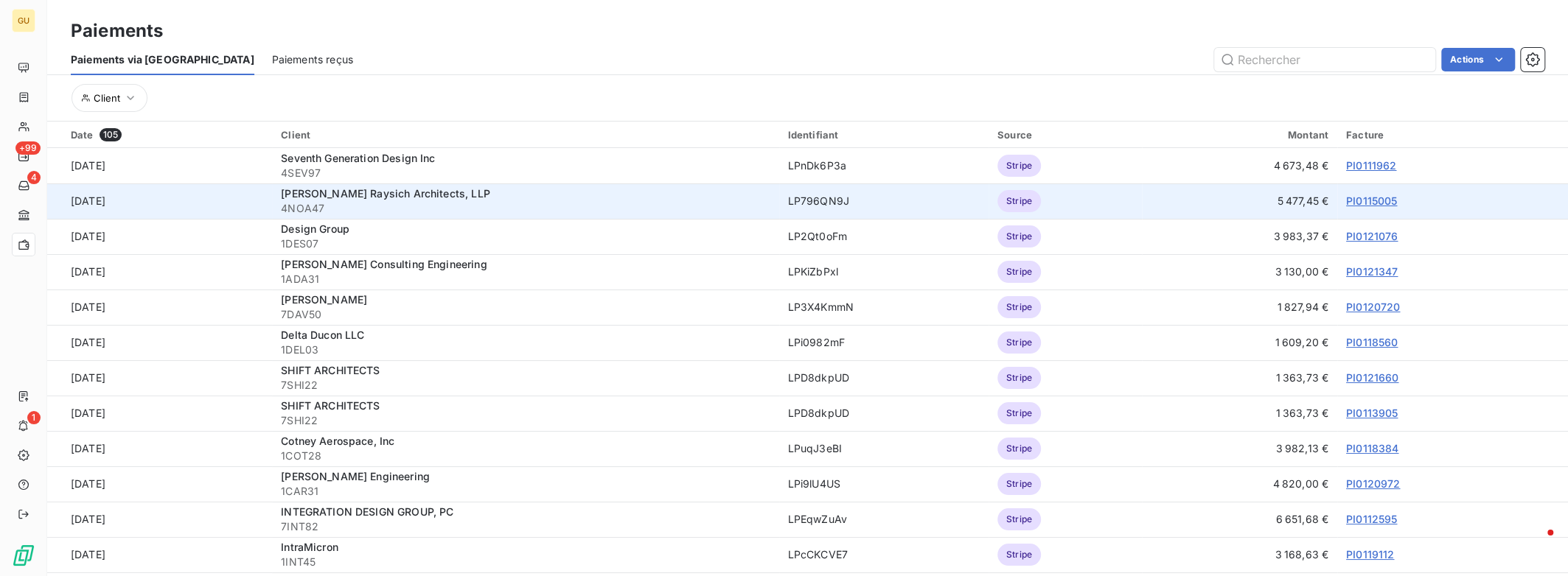
click at [1372, 200] on link "PI0115005" at bounding box center [1371, 201] width 51 height 12
click at [1350, 197] on link "PI0115005" at bounding box center [1371, 201] width 51 height 12
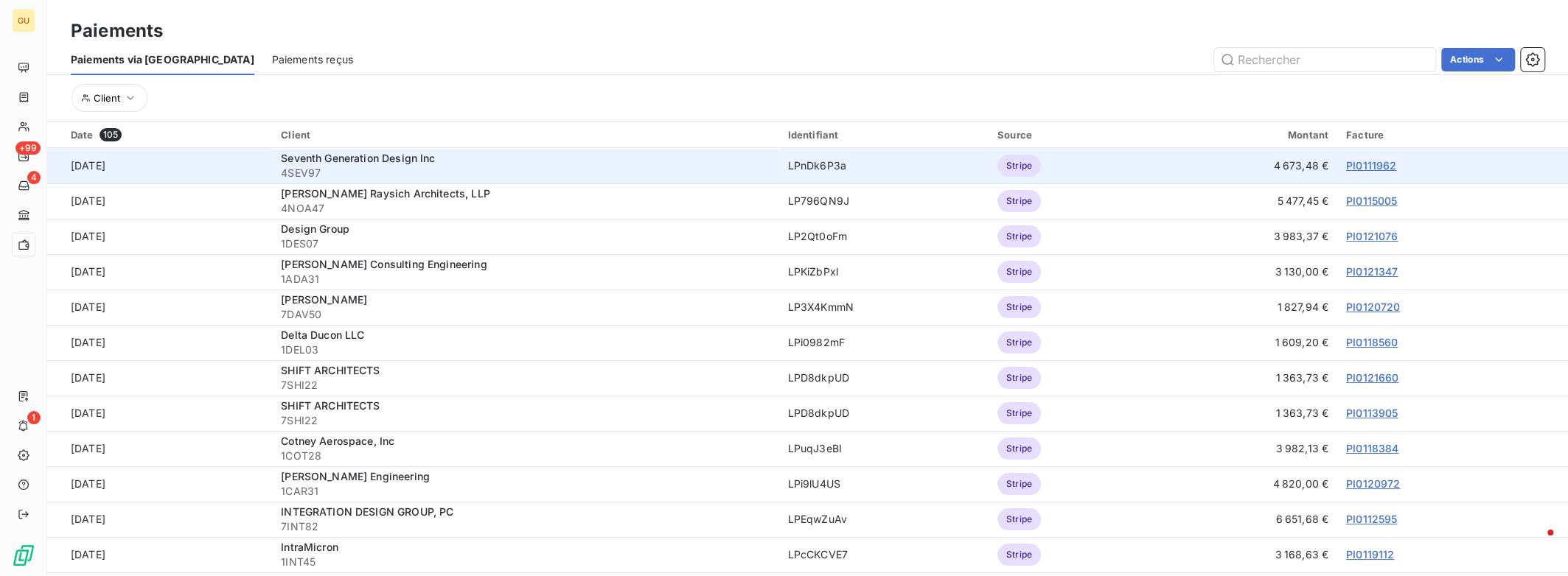
click at [1361, 166] on link "PI0111962" at bounding box center [1371, 165] width 50 height 12
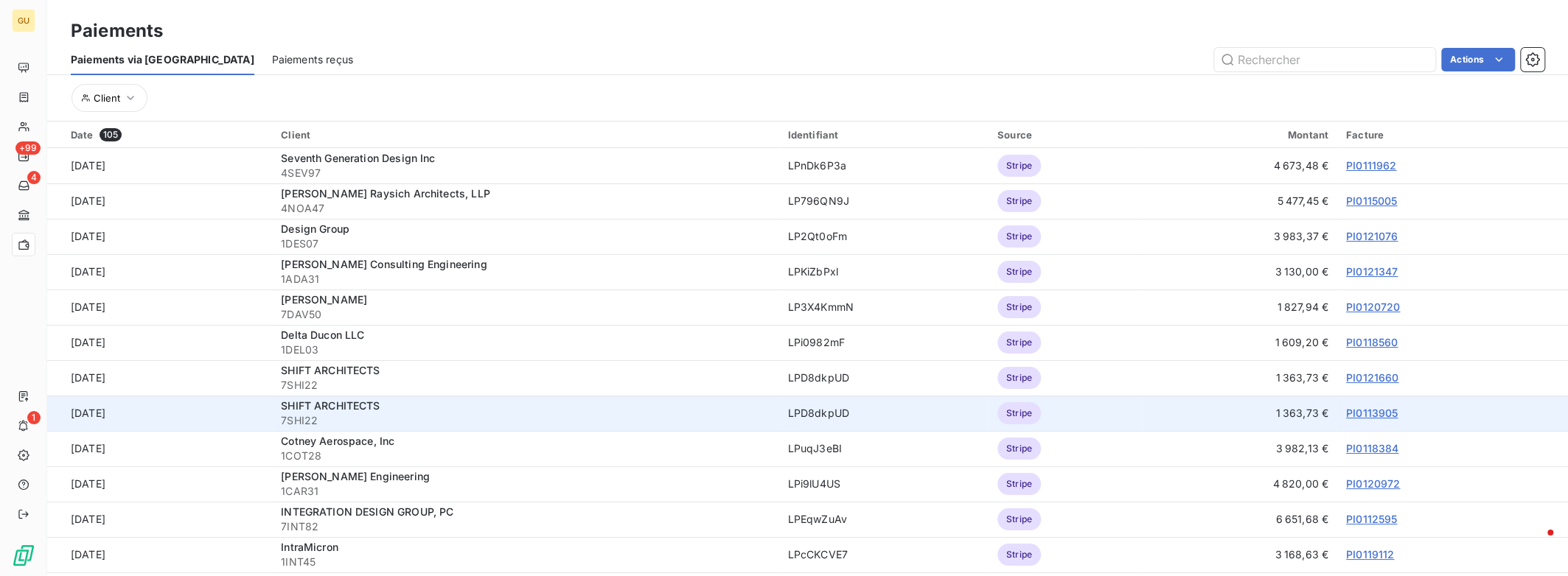
click at [1362, 413] on link "PI0113905" at bounding box center [1372, 413] width 52 height 12
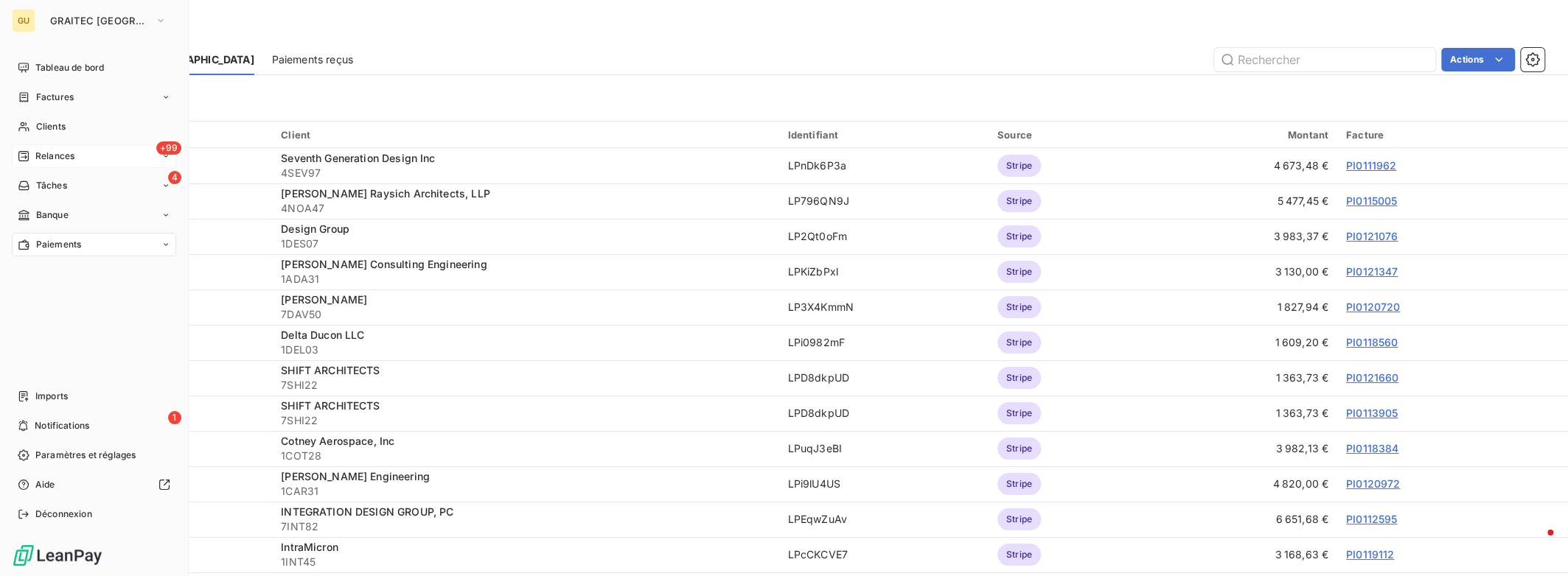
click at [78, 157] on div "+99 Relances" at bounding box center [94, 156] width 164 height 23
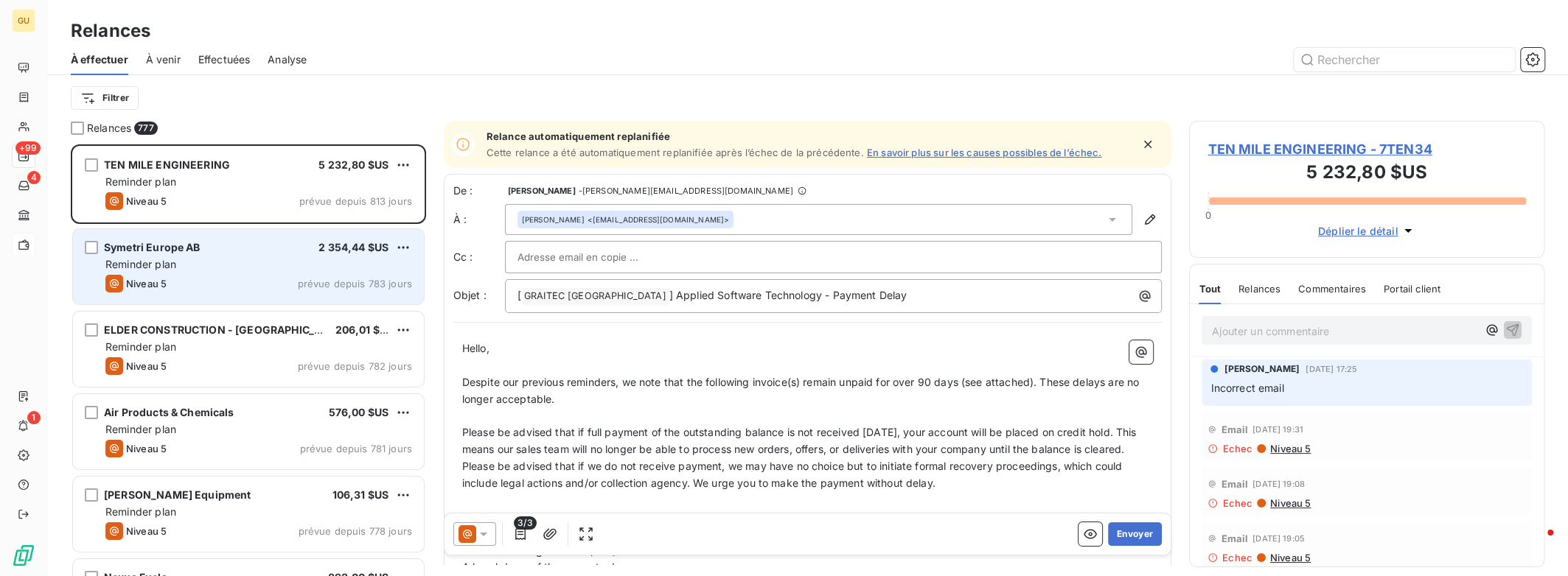
click at [370, 264] on div "Reminder plan" at bounding box center [259, 264] width 306 height 15
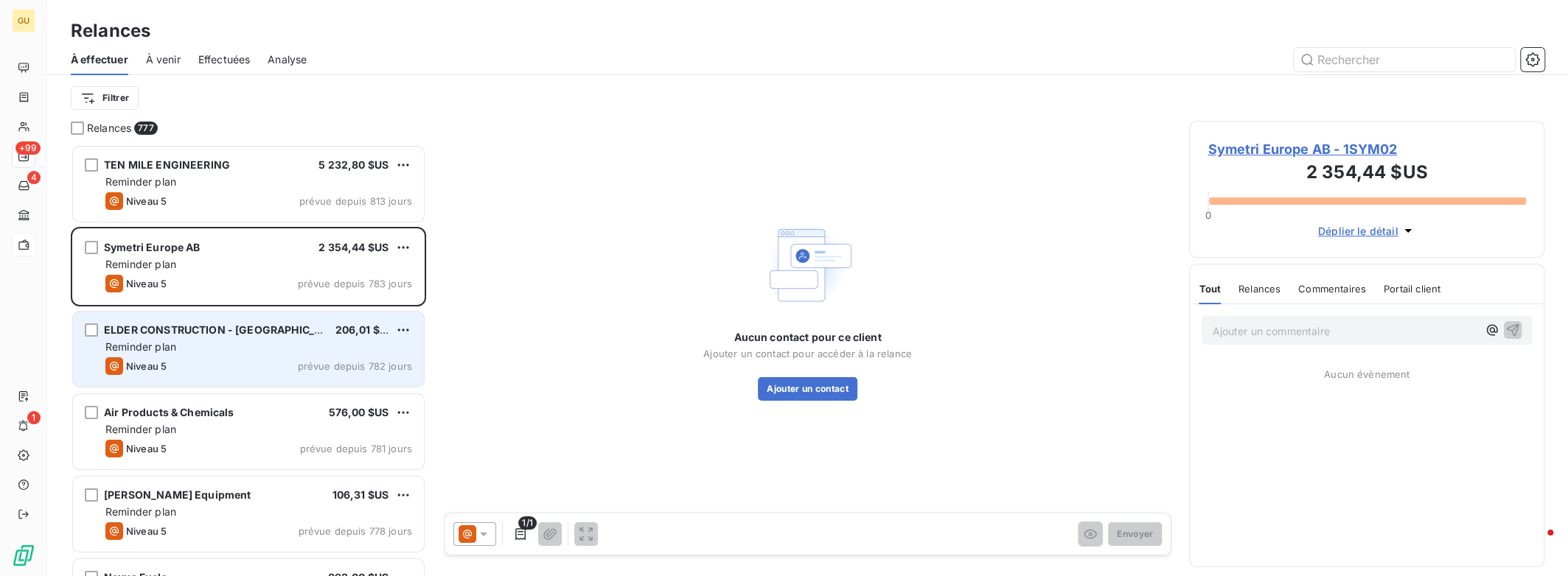
click at [350, 330] on span "206,01 $US" at bounding box center [365, 330] width 59 height 12
